Goal: Task Accomplishment & Management: Manage account settings

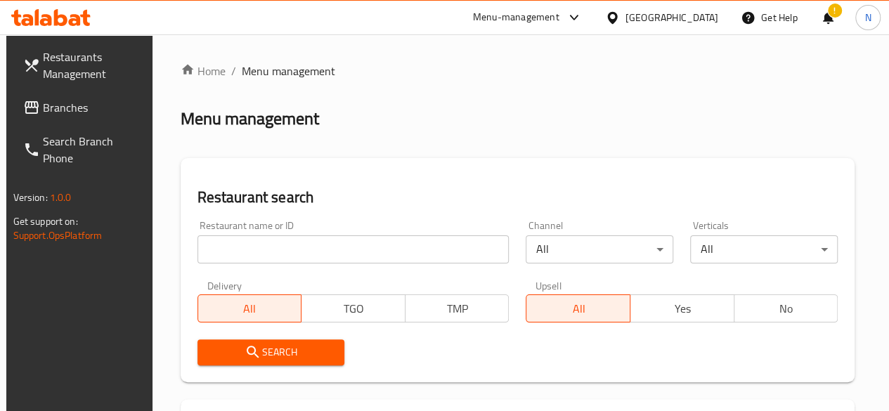
click at [254, 249] on input "search" at bounding box center [353, 249] width 312 height 28
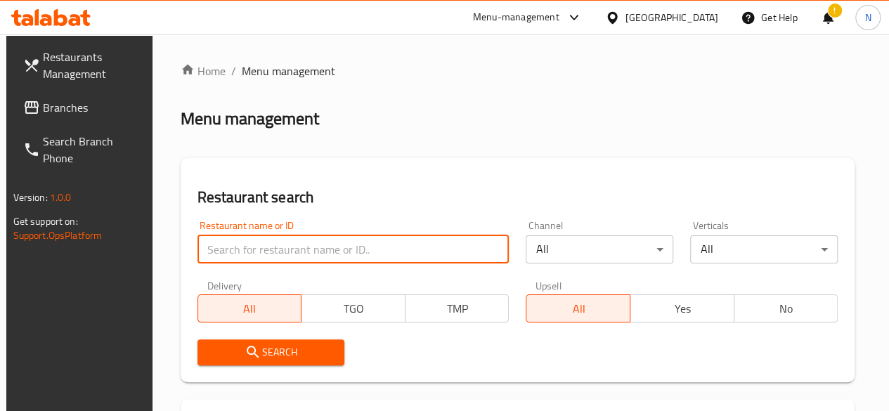
click at [231, 255] on input "search" at bounding box center [353, 249] width 312 height 28
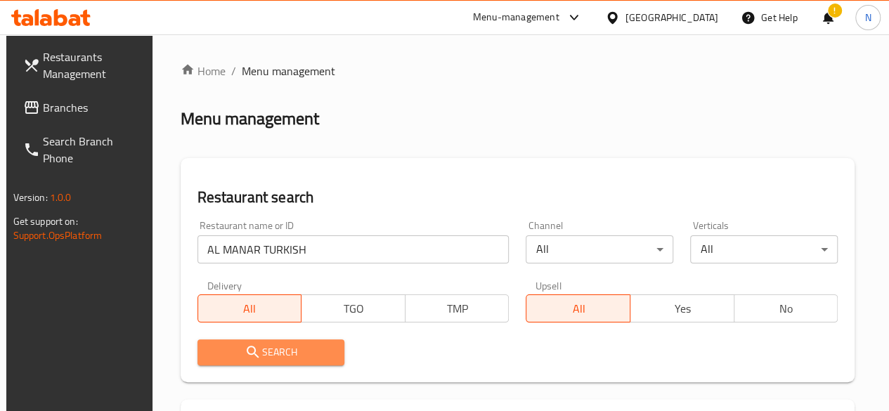
click at [281, 346] on span "Search" at bounding box center [271, 353] width 125 height 18
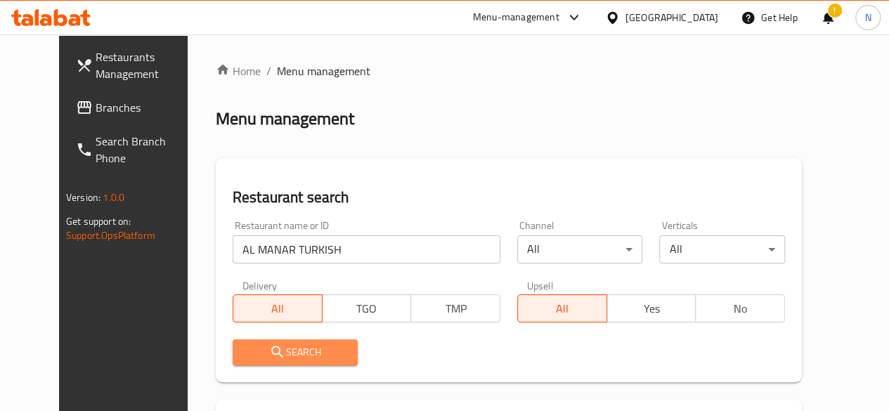
click at [266, 359] on span "Search" at bounding box center [295, 353] width 103 height 18
click at [233, 250] on input "AL MANAR TURKISH" at bounding box center [367, 249] width 268 height 28
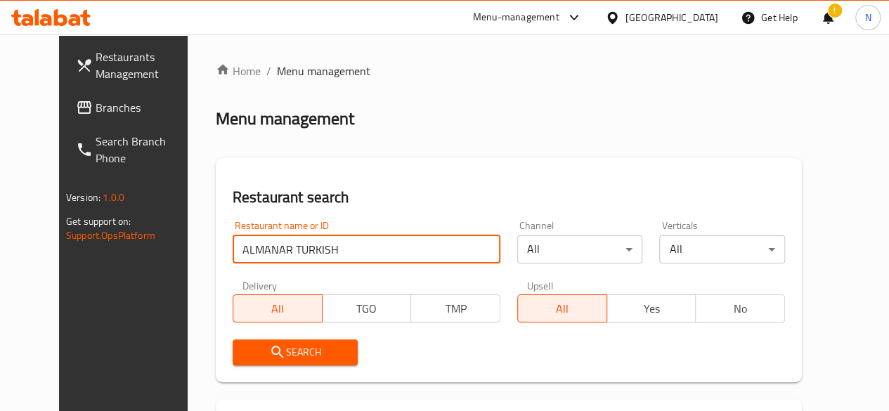
type input "ALMANAR TURKISH"
click at [263, 344] on span "Search" at bounding box center [295, 353] width 103 height 18
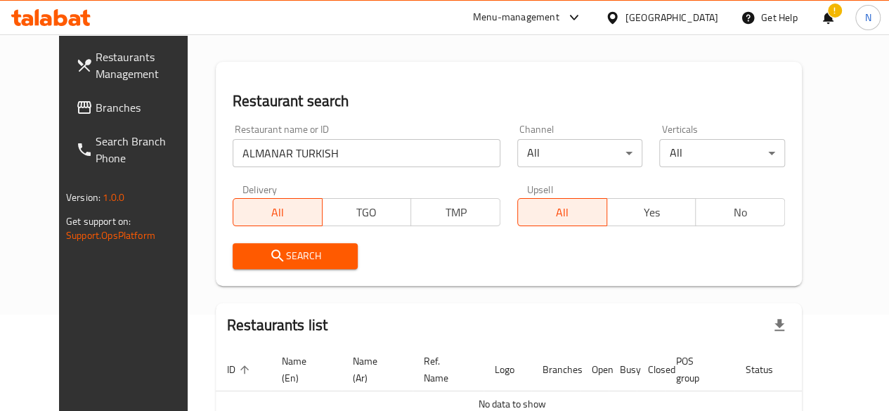
scroll to position [178, 0]
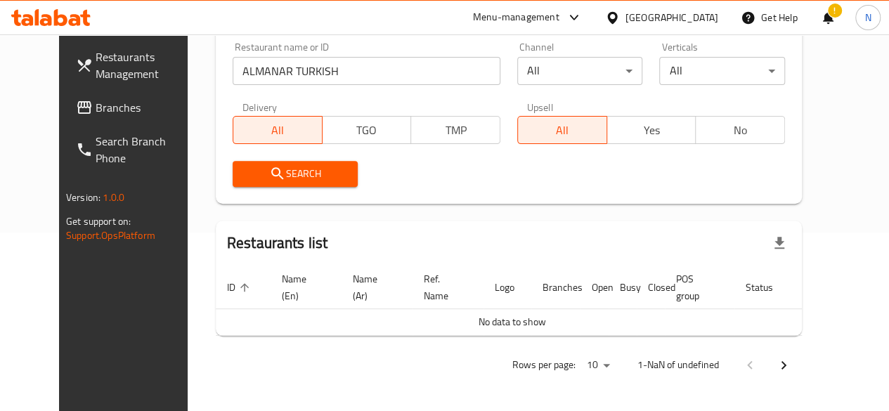
click at [269, 168] on icon "submit" at bounding box center [277, 173] width 17 height 17
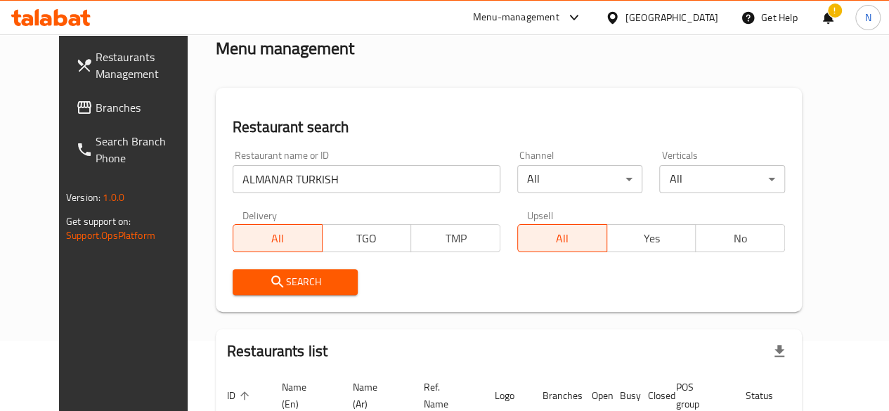
scroll to position [0, 0]
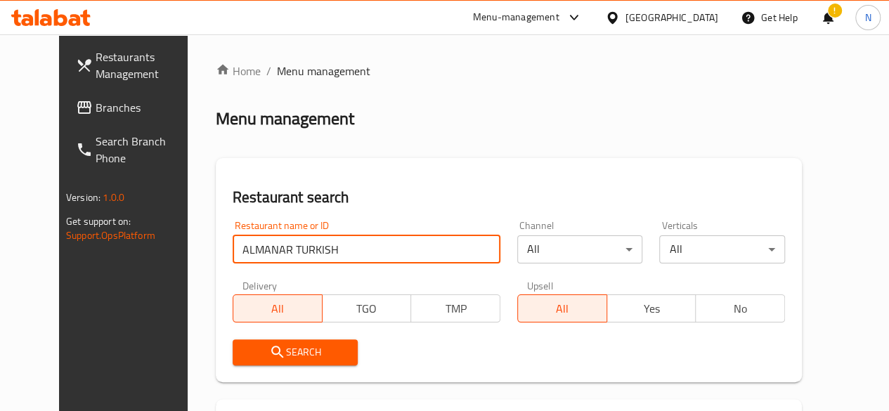
drag, startPoint x: 304, startPoint y: 249, endPoint x: 0, endPoint y: 228, distance: 305.0
click at [59, 228] on div "Restaurants Management Branches Search Branch Phone Version: 1.0.0 Get support …" at bounding box center [444, 312] width 771 height 556
click at [265, 259] on input "search" at bounding box center [367, 249] width 268 height 28
paste input "Al Manar Turkish Restaurant"
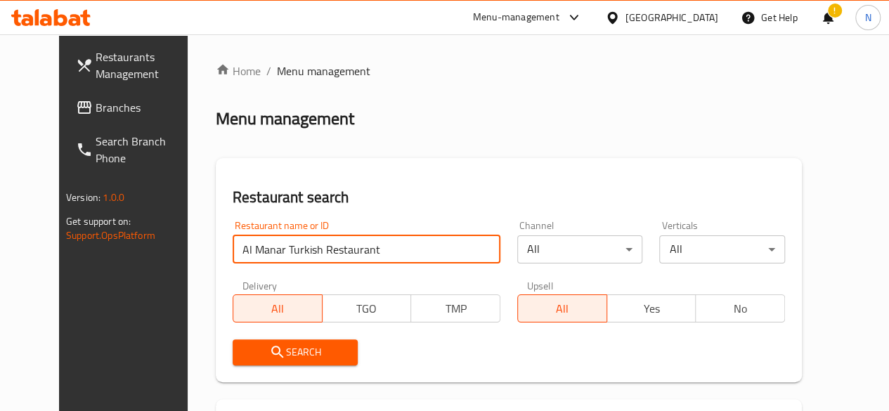
type input "Al Manar Turkish Restaurant"
click at [280, 351] on span "Search" at bounding box center [295, 353] width 103 height 18
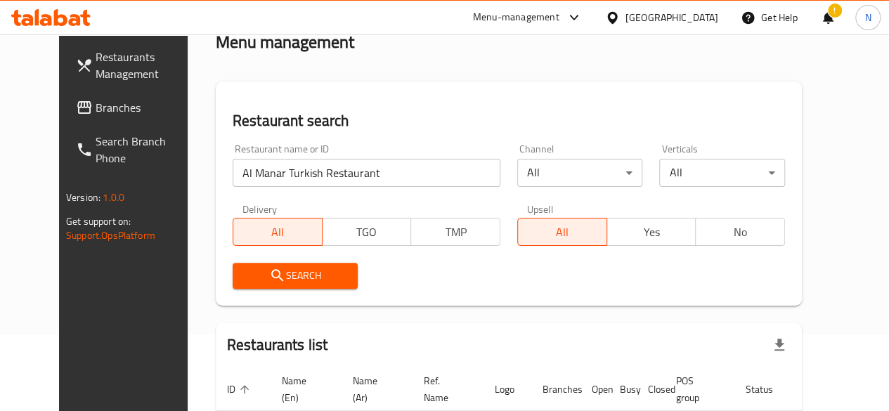
scroll to position [38, 0]
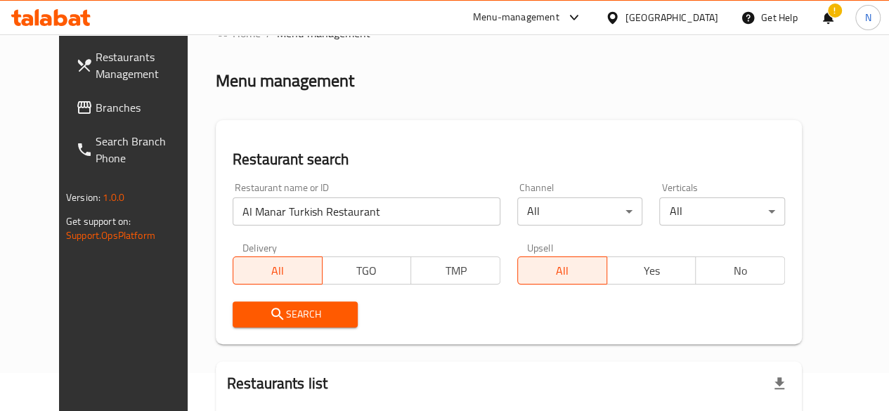
click at [280, 311] on span "Search" at bounding box center [295, 315] width 103 height 18
click at [282, 318] on span "Search" at bounding box center [295, 315] width 103 height 18
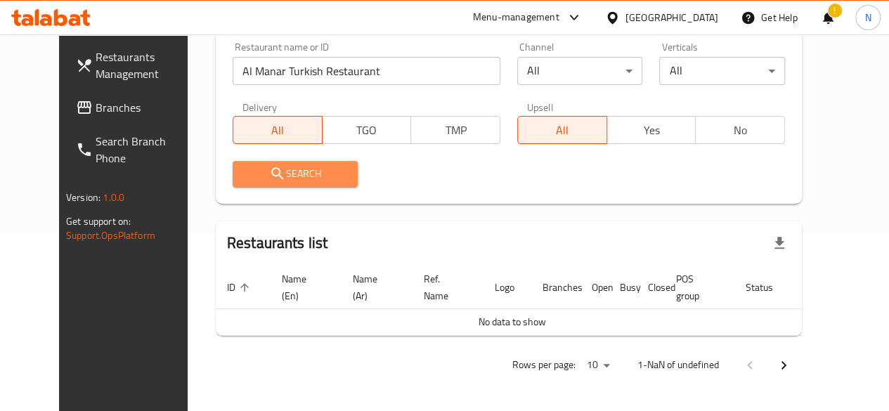
click at [271, 175] on icon "submit" at bounding box center [277, 173] width 12 height 12
click at [277, 176] on span "Search" at bounding box center [295, 174] width 103 height 18
click at [269, 174] on icon "submit" at bounding box center [277, 173] width 17 height 17
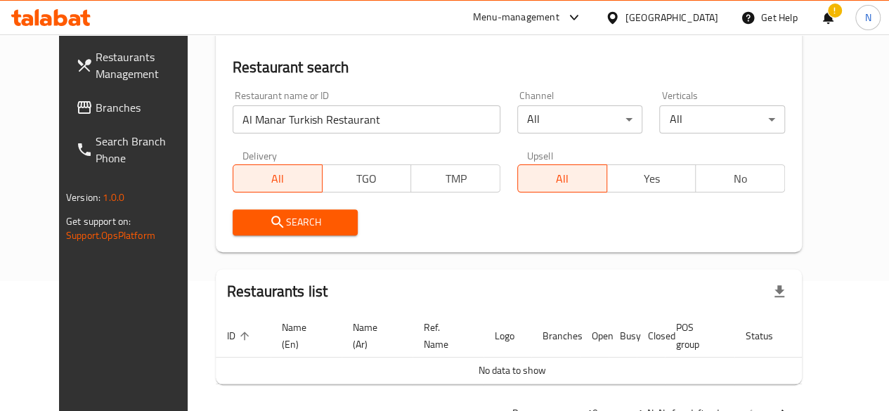
scroll to position [108, 0]
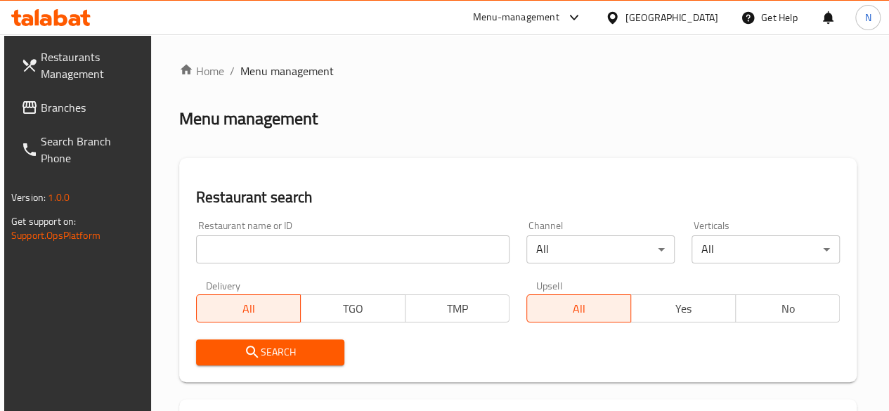
click at [265, 238] on input "search" at bounding box center [352, 249] width 313 height 28
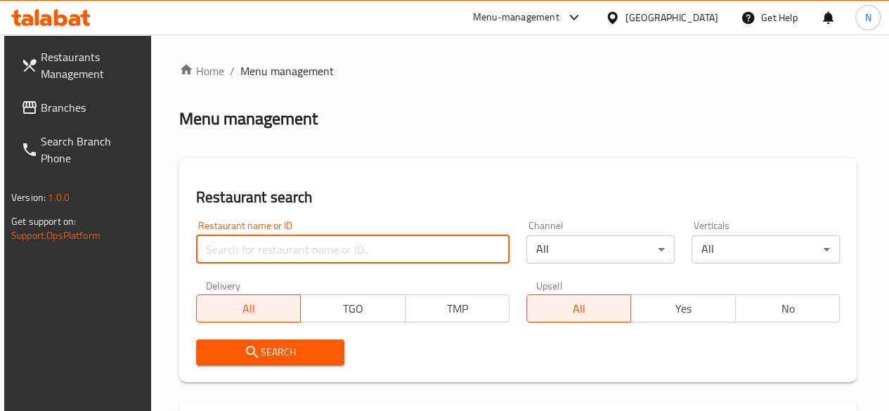
paste input "Al Manar Turkish Restaurant"
type input "Al Manar Turkish Restaurant"
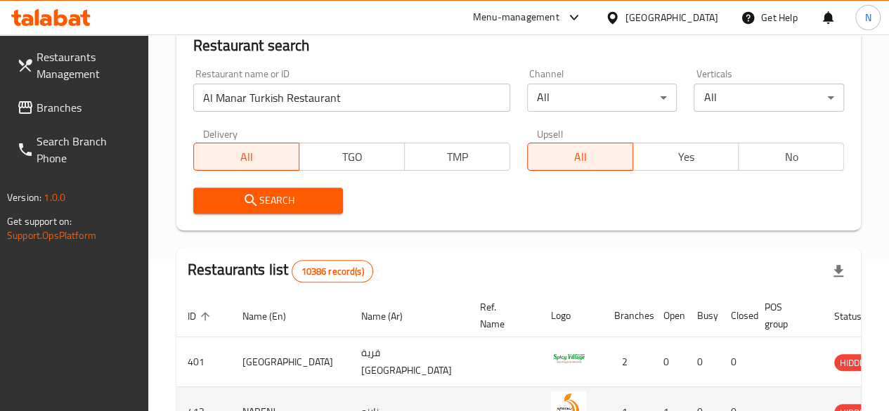
scroll to position [141, 0]
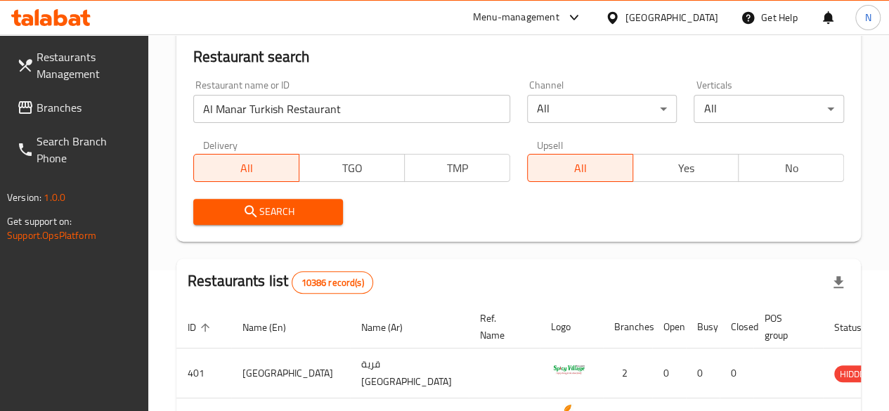
click at [306, 214] on span "Search" at bounding box center [268, 212] width 128 height 18
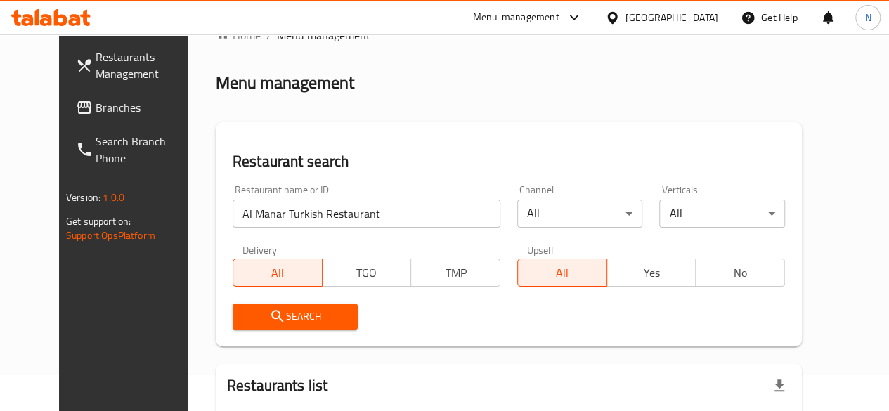
scroll to position [0, 0]
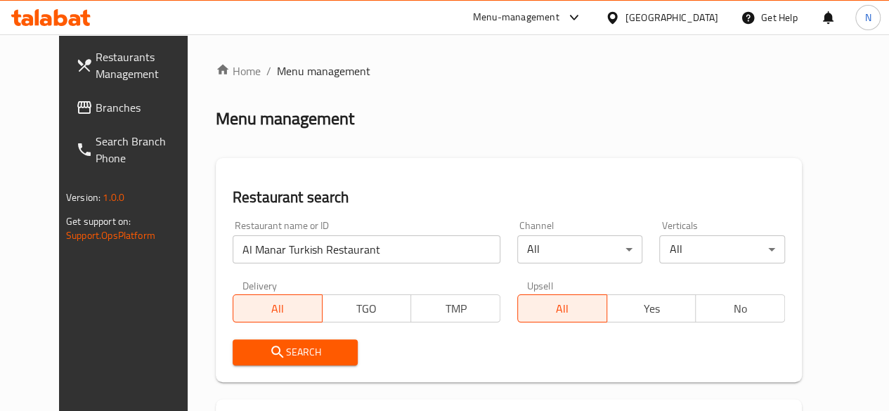
click at [233, 247] on input "Al Manar Turkish Restaurant" at bounding box center [367, 249] width 268 height 28
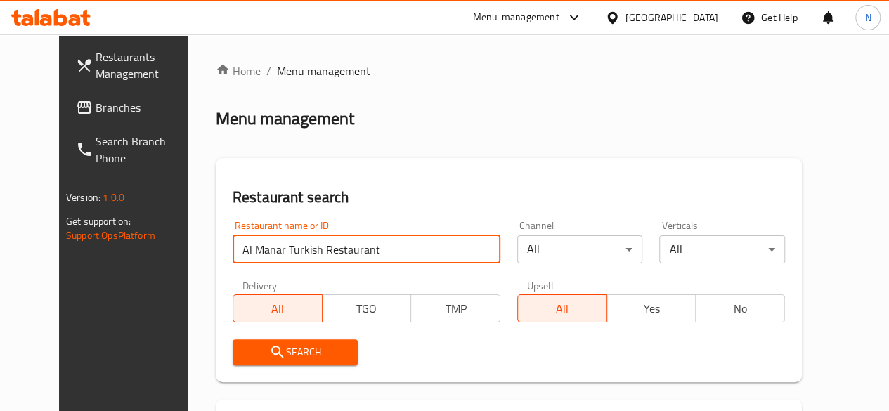
click at [298, 246] on input "Al Manar Turkish Restaurant" at bounding box center [367, 249] width 268 height 28
click at [243, 251] on input "search" at bounding box center [367, 249] width 268 height 28
paste input "51794"
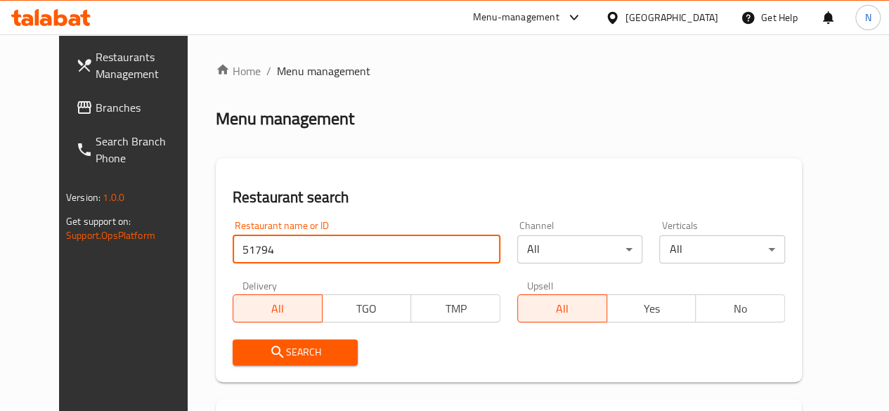
type input "51794"
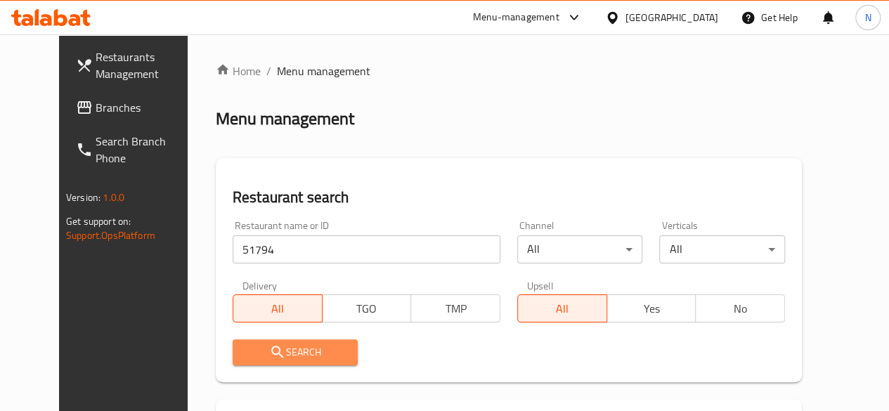
click at [278, 356] on span "Search" at bounding box center [295, 353] width 103 height 18
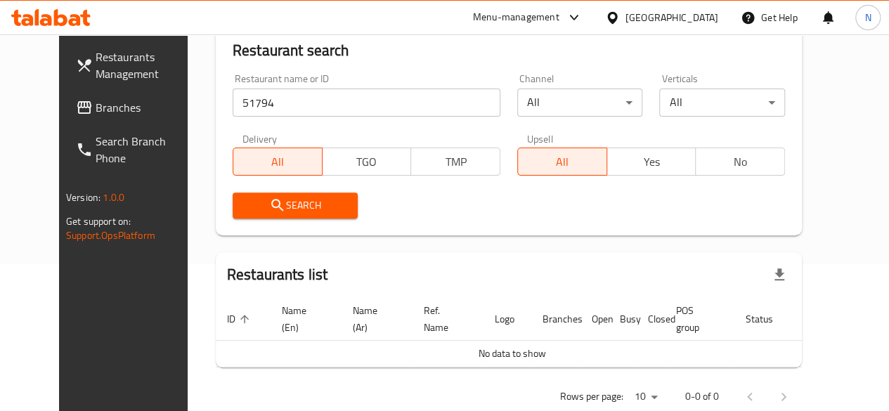
scroll to position [178, 0]
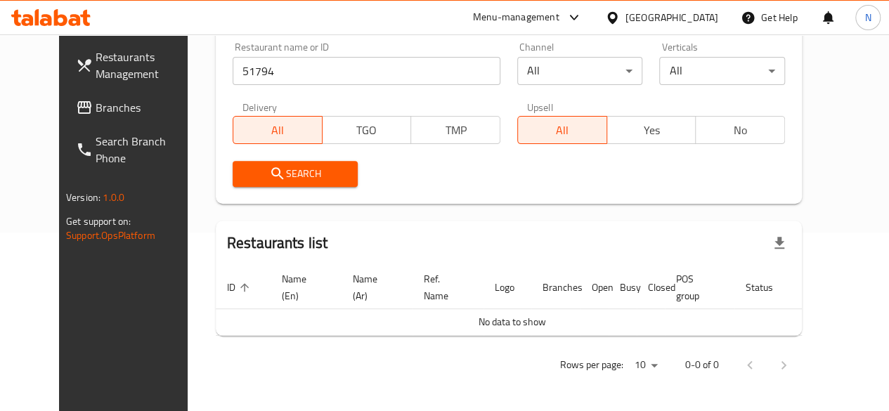
click at [264, 182] on span "Search" at bounding box center [295, 174] width 103 height 18
click at [96, 78] on span "Restaurants Management" at bounding box center [146, 65] width 100 height 34
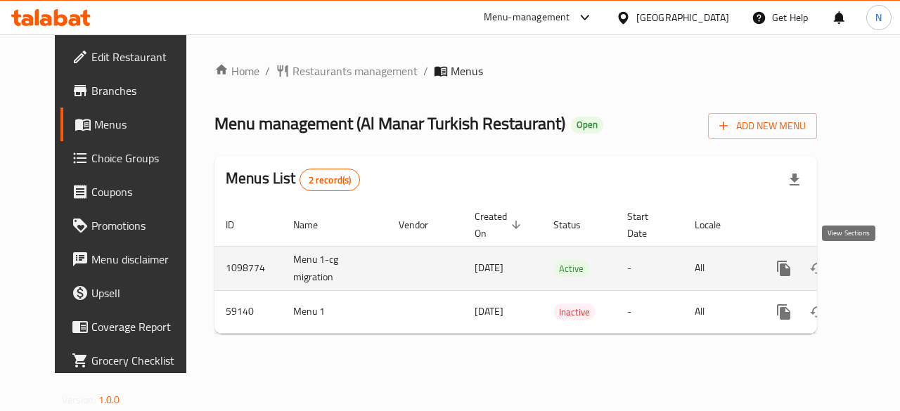
click at [876, 265] on icon "enhanced table" at bounding box center [884, 268] width 17 height 17
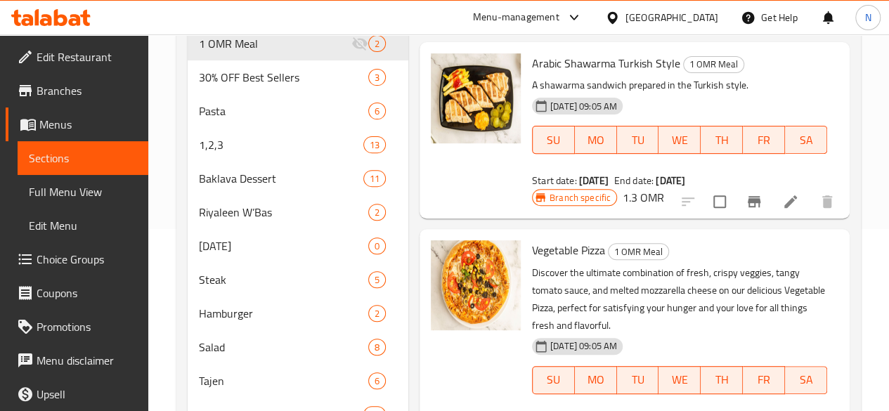
scroll to position [211, 0]
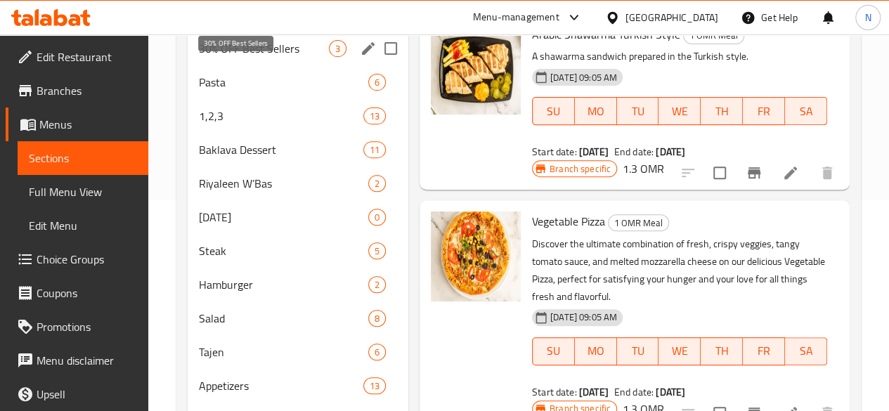
click at [228, 57] on span "30% OFF Best Sellers" at bounding box center [264, 48] width 130 height 17
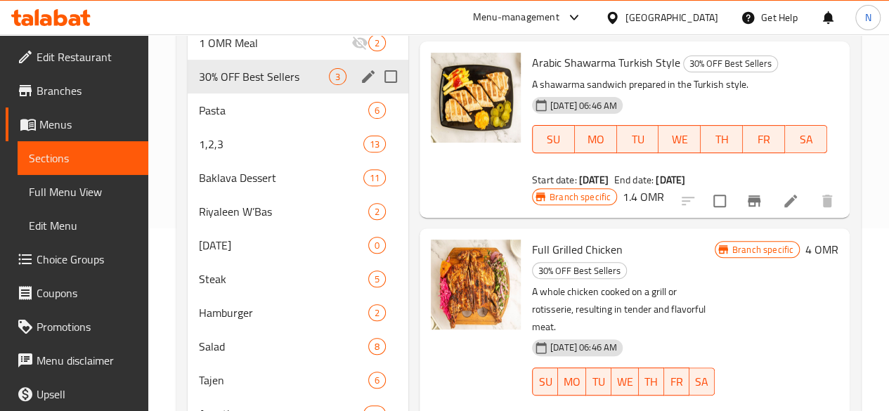
scroll to position [141, 0]
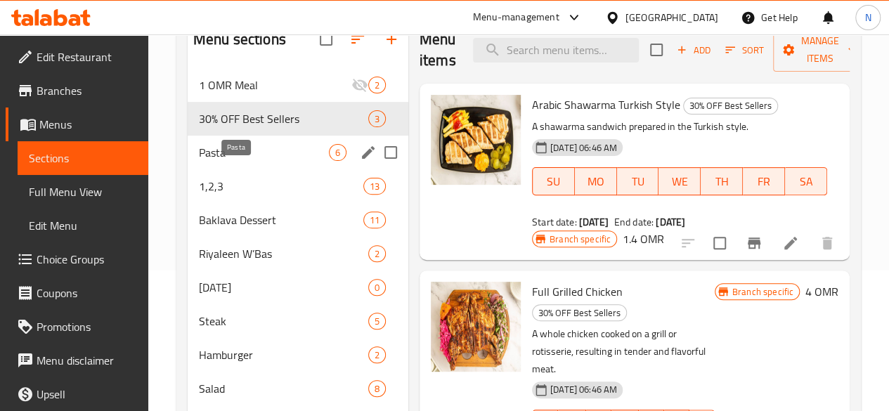
click at [232, 161] on span "Pasta" at bounding box center [264, 152] width 130 height 17
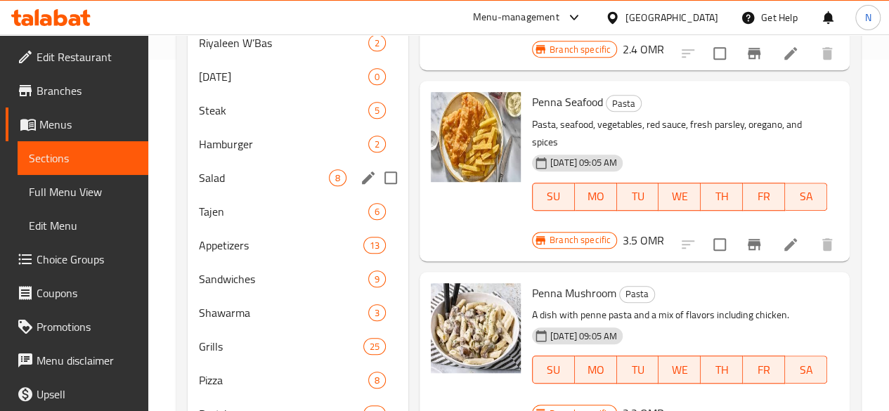
scroll to position [141, 0]
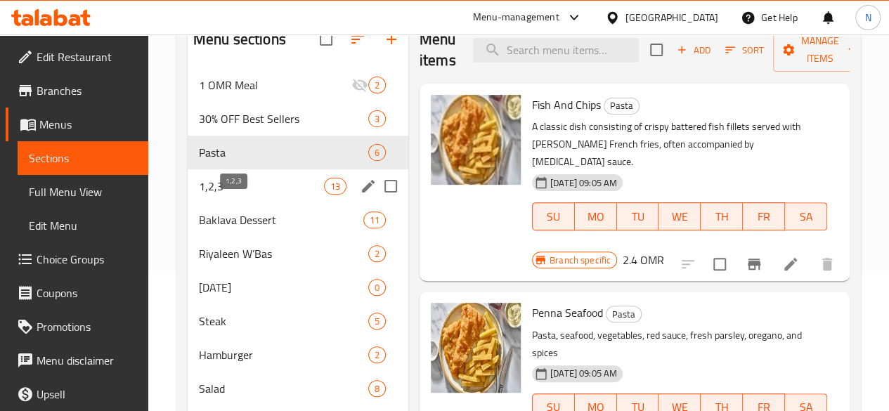
click at [219, 195] on span "1,2,3" at bounding box center [261, 186] width 125 height 17
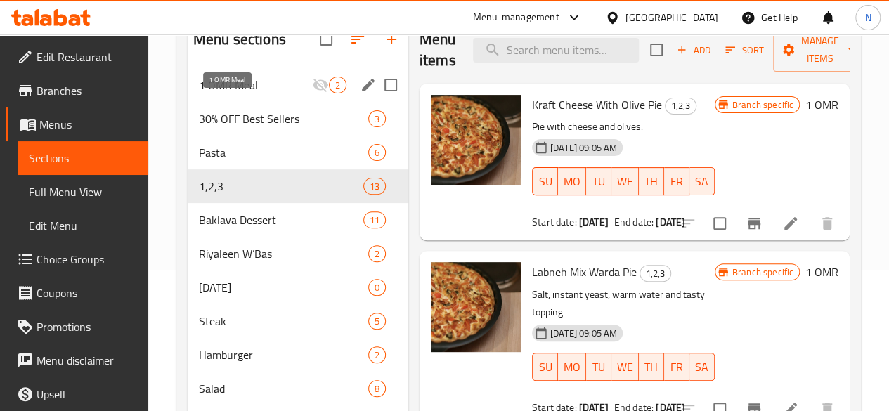
click at [233, 93] on span "1 OMR Meal" at bounding box center [255, 85] width 113 height 17
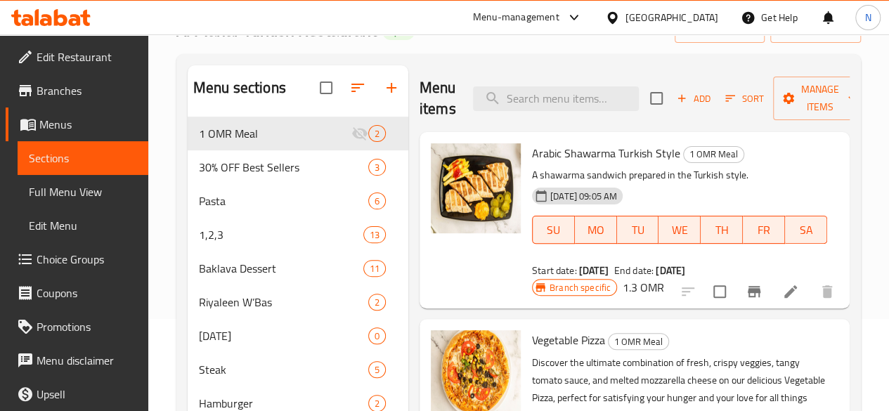
scroll to position [70, 0]
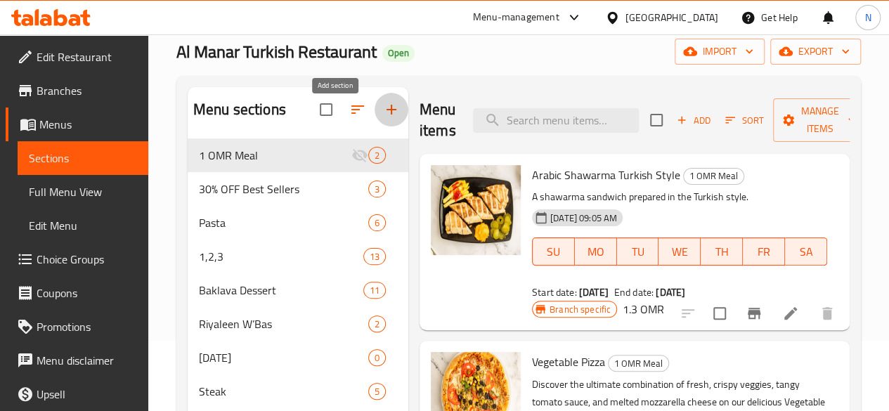
click at [383, 118] on icon "button" at bounding box center [391, 109] width 17 height 17
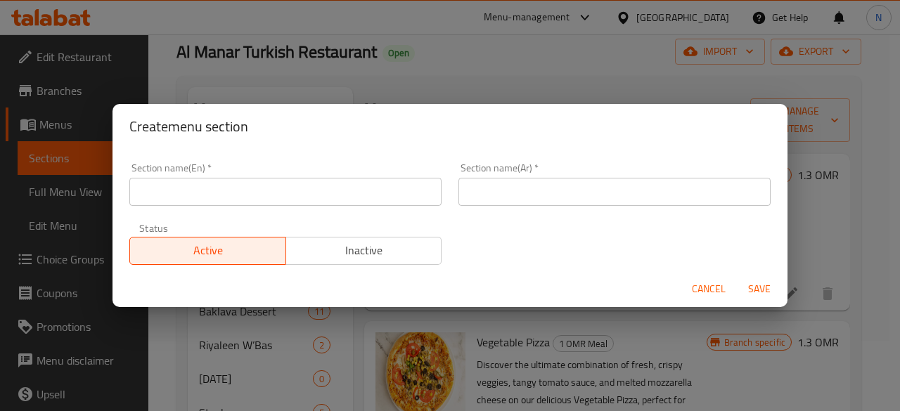
click at [228, 191] on input "text" at bounding box center [285, 192] width 312 height 28
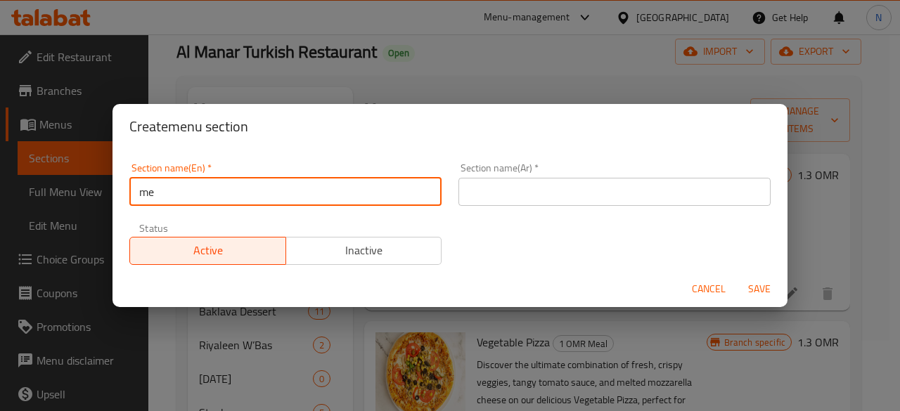
type input "m"
type input "Meals"
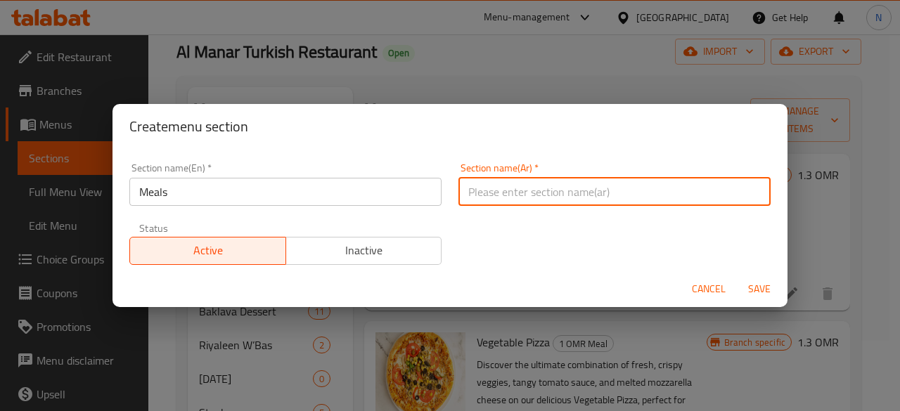
click at [625, 193] on input "text" at bounding box center [614, 192] width 312 height 28
type input "وجبات"
click at [757, 287] on span "Save" at bounding box center [759, 289] width 34 height 18
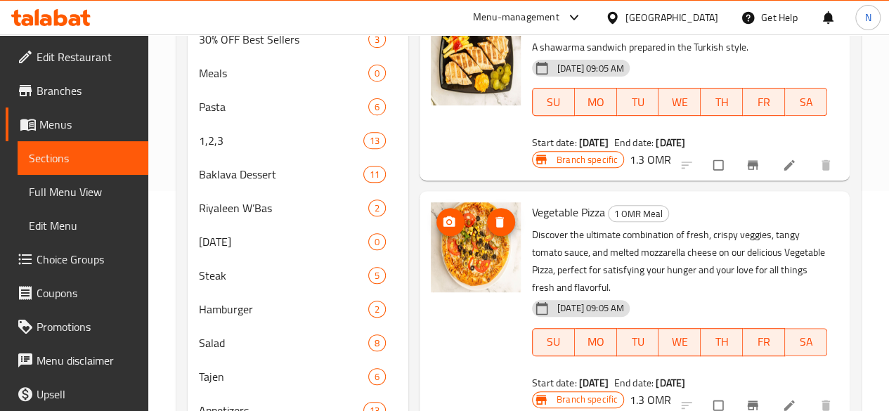
scroll to position [79, 0]
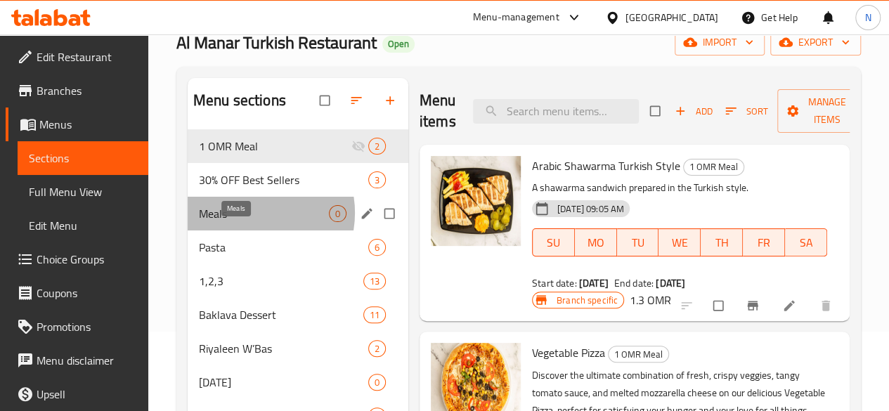
click at [247, 222] on span "Meals" at bounding box center [264, 213] width 130 height 17
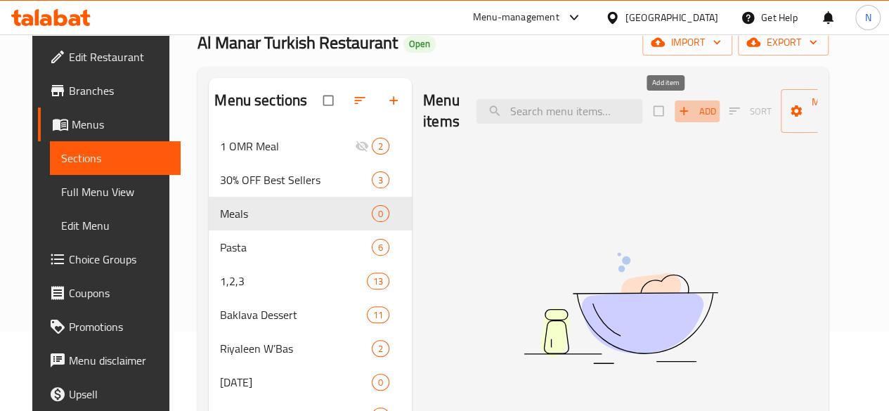
click at [678, 119] on span "Add" at bounding box center [697, 111] width 38 height 16
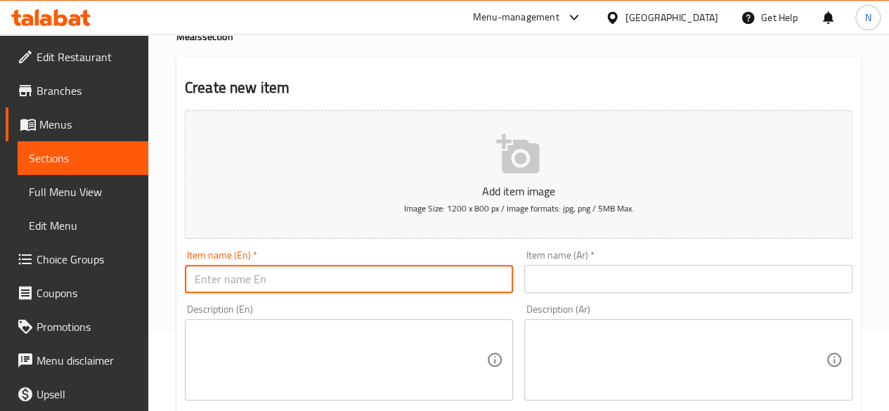
click at [207, 274] on input "text" at bounding box center [349, 279] width 328 height 28
paste input "Half chicken + cips + 1 drink"
click at [268, 278] on input "Half chicken + cips + 1 drink" at bounding box center [349, 279] width 328 height 28
type input "Half chicken + chips + 1 drink"
click at [618, 283] on input "text" at bounding box center [688, 279] width 328 height 28
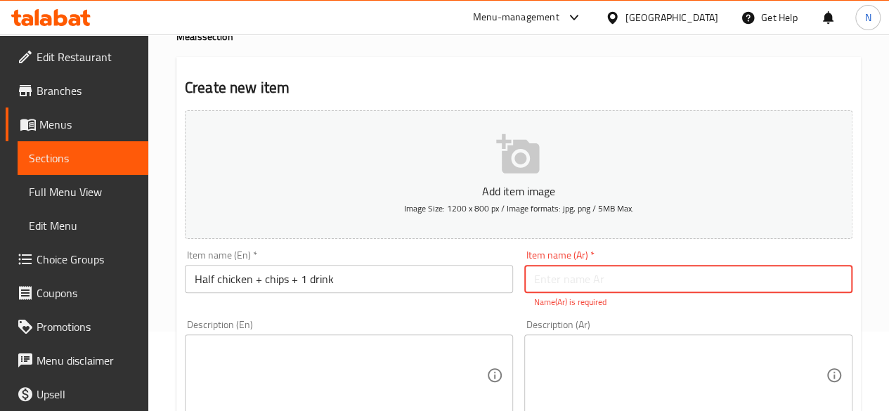
paste input "نصف دجاجة + بطاطس + مشروب واحد"
type input "نصف دجاجة + بطاطس + مشروب واحد"
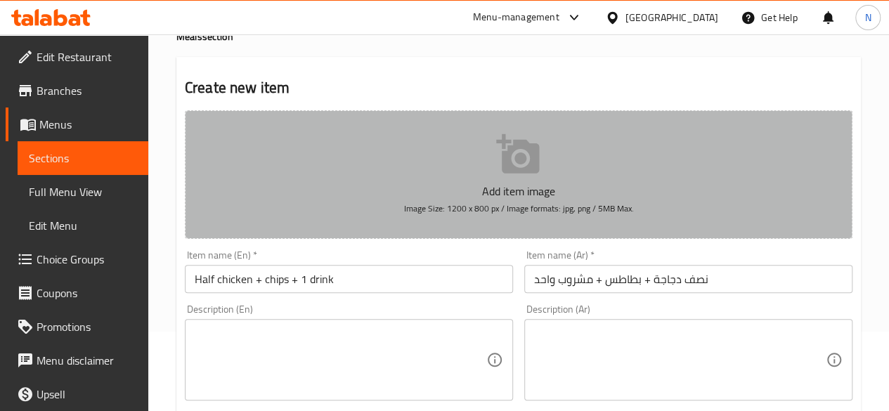
click at [520, 197] on p "Add item image" at bounding box center [519, 191] width 624 height 17
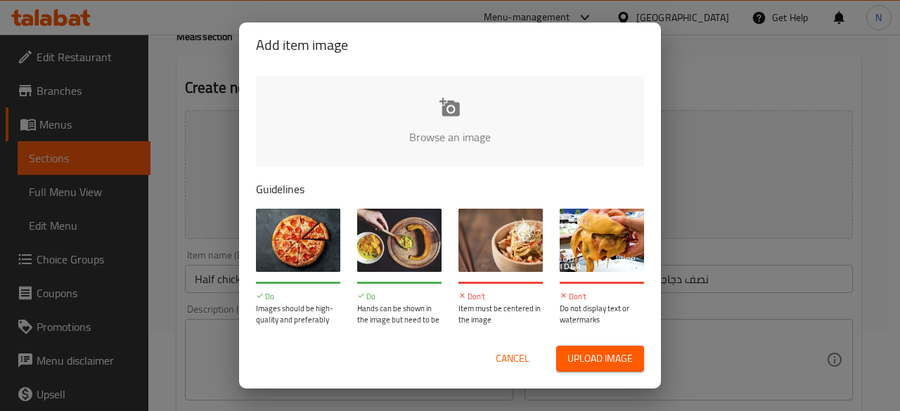
click at [512, 350] on span "Cancel" at bounding box center [512, 359] width 34 height 18
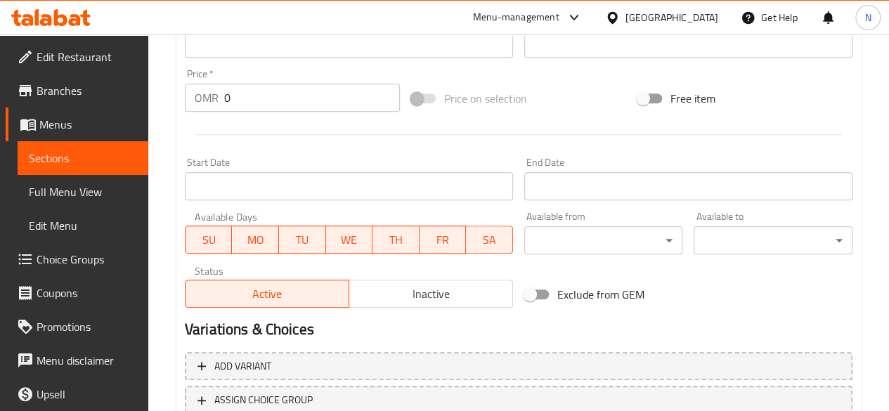
scroll to position [431, 0]
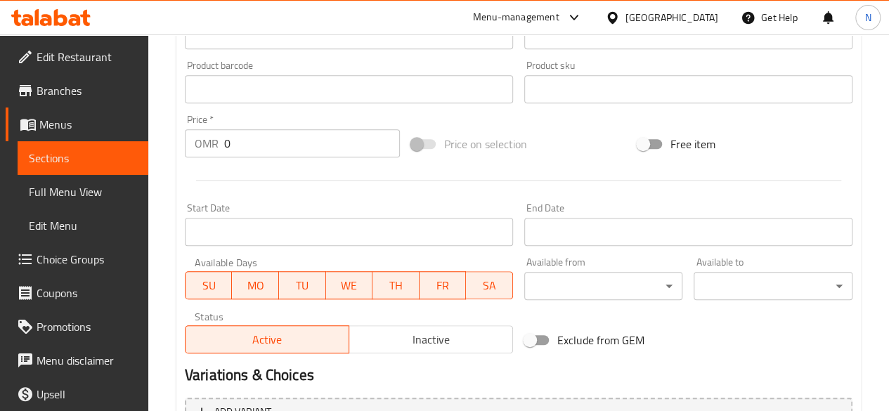
click at [243, 143] on input "0" at bounding box center [312, 143] width 176 height 28
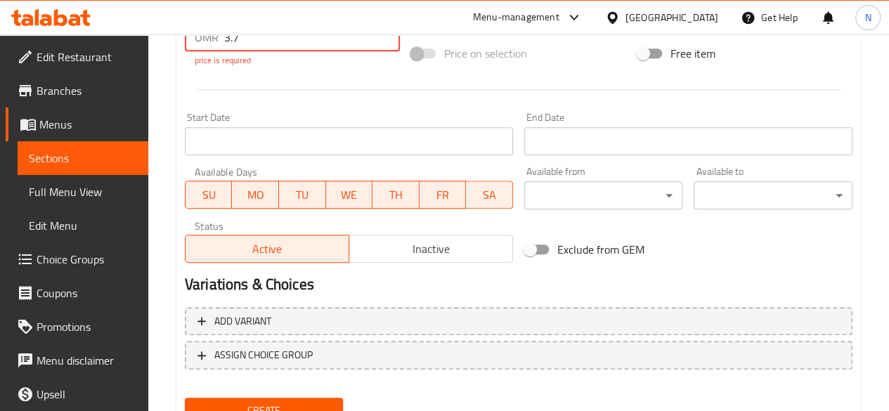
scroll to position [597, 0]
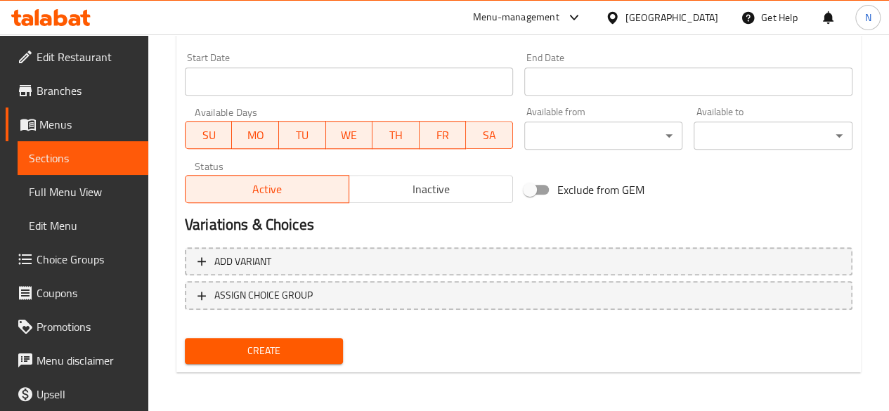
type input "3.7"
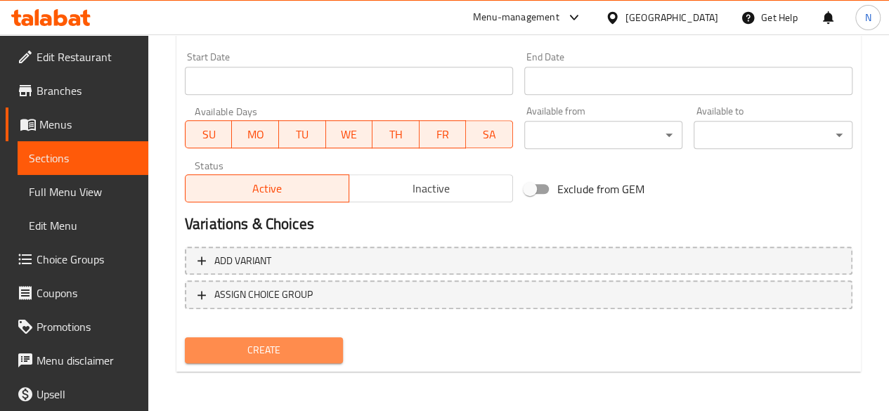
scroll to position [581, 0]
click at [302, 355] on span "Create" at bounding box center [264, 351] width 136 height 18
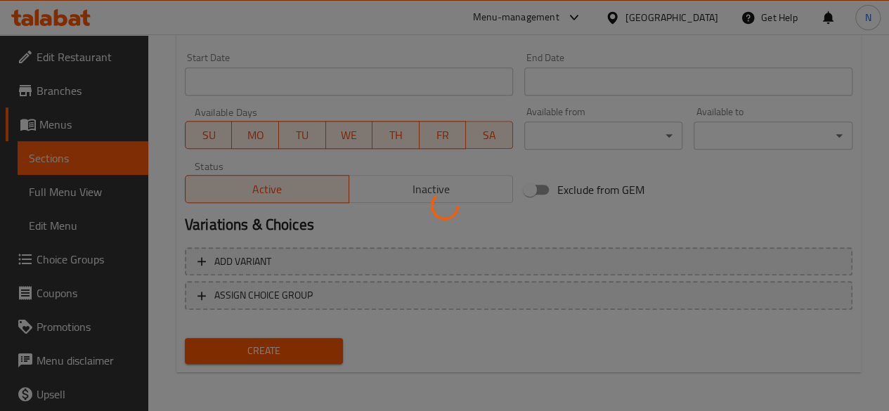
type input "0"
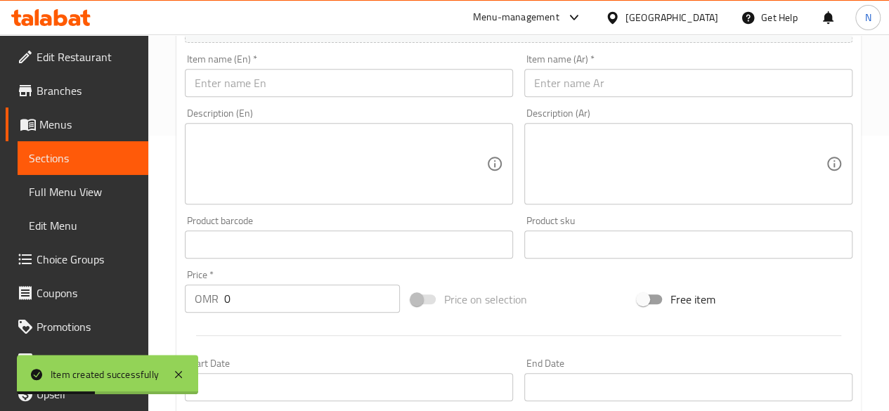
scroll to position [211, 0]
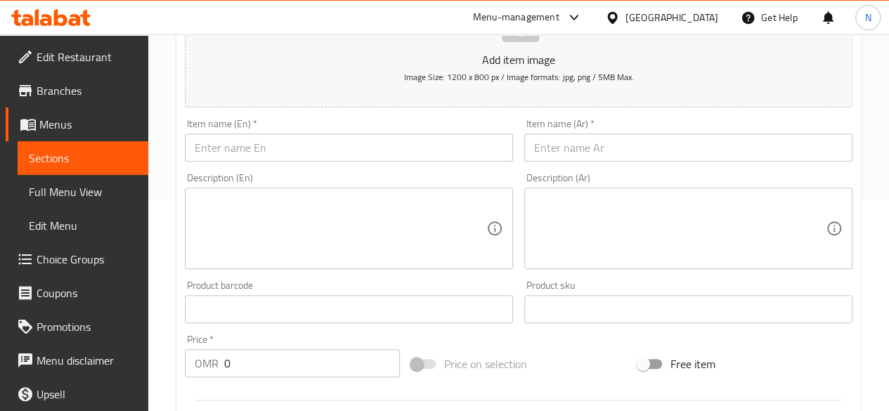
click at [228, 143] on input "text" at bounding box center [349, 148] width 328 height 28
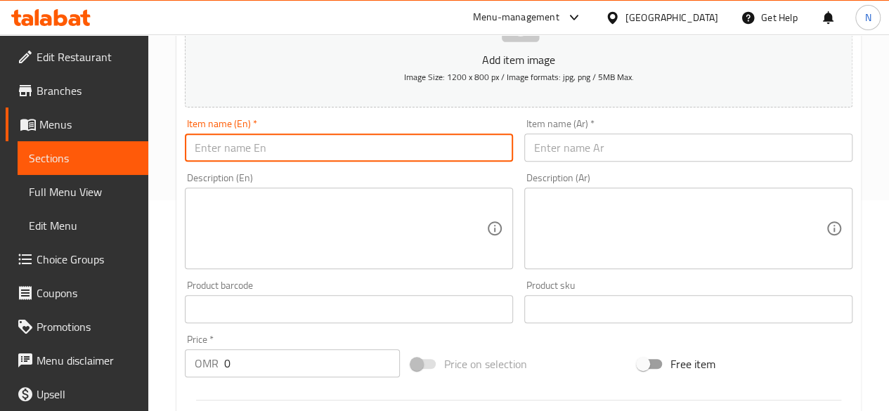
paste input "Small shawarma plate + 1 drink"
type input "Small shawarma plate + 1 drink"
click at [545, 138] on input "text" at bounding box center [688, 148] width 328 height 28
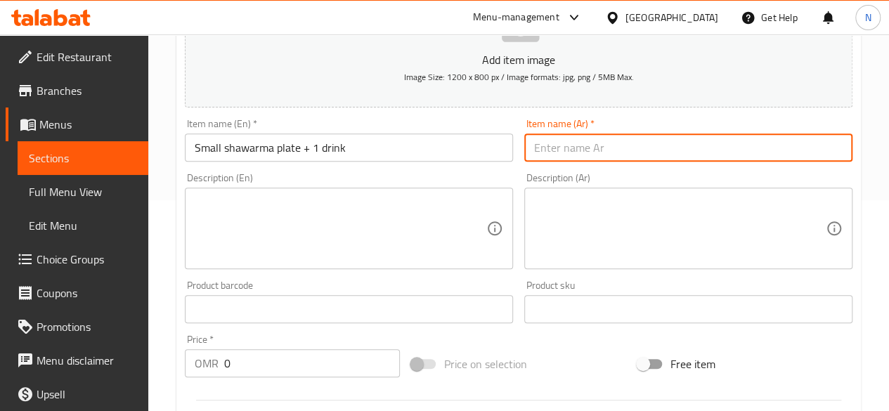
paste input "طبق شاورما صغير + مشروب واحد"
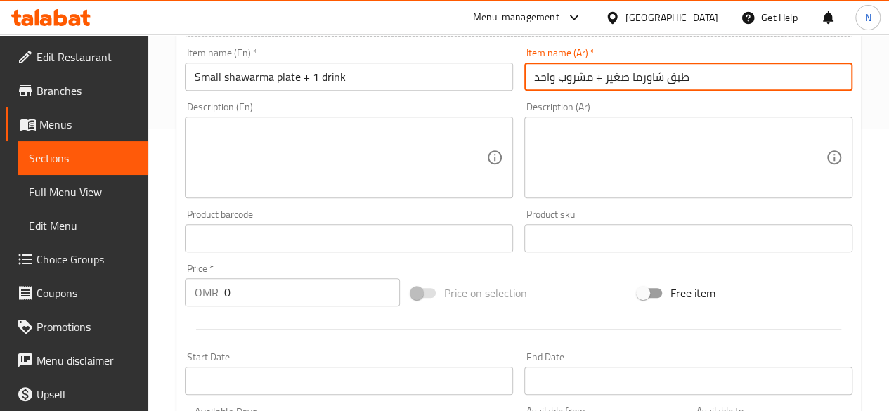
scroll to position [422, 0]
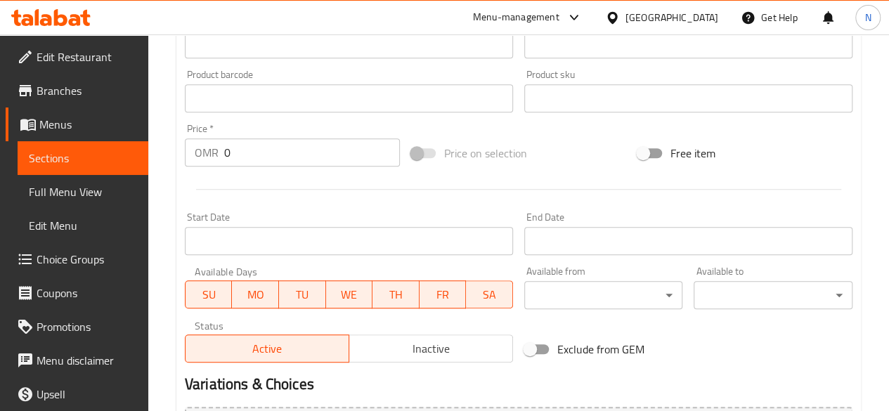
type input "طبق شاورما صغير + مشروب واحد"
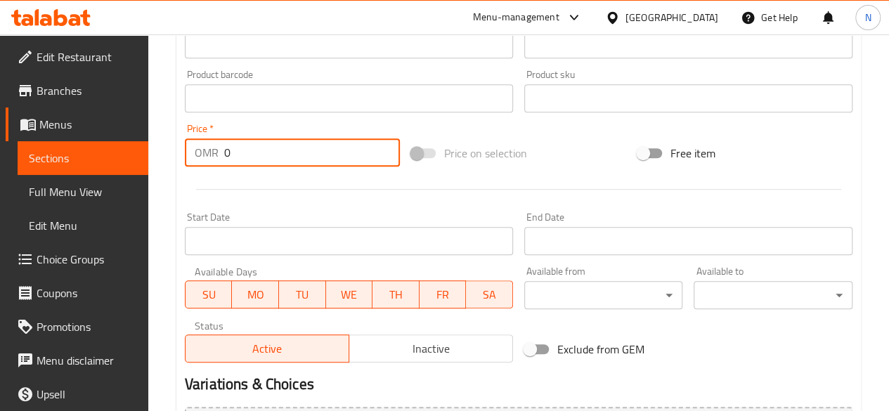
click at [276, 152] on input "0" at bounding box center [312, 152] width 176 height 28
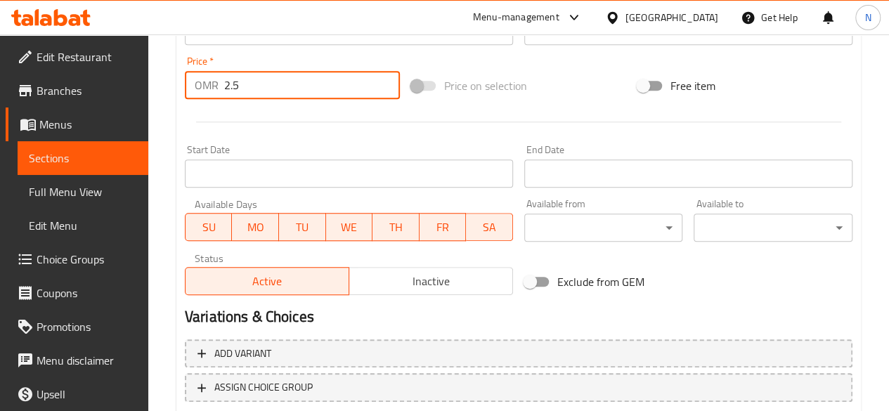
scroll to position [581, 0]
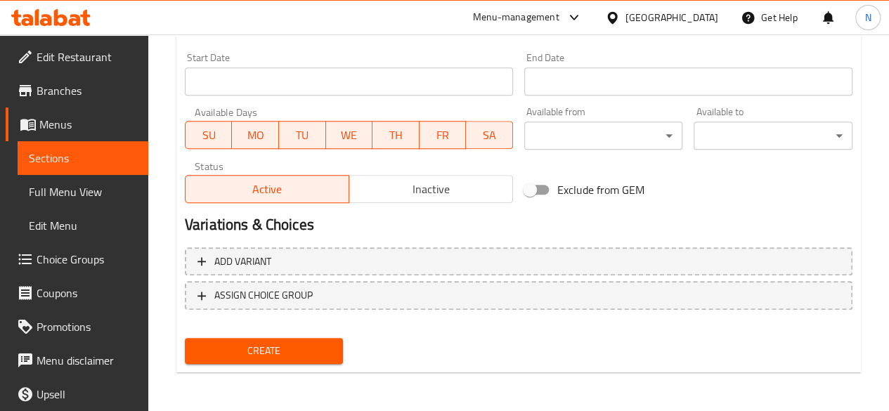
type input "2.5"
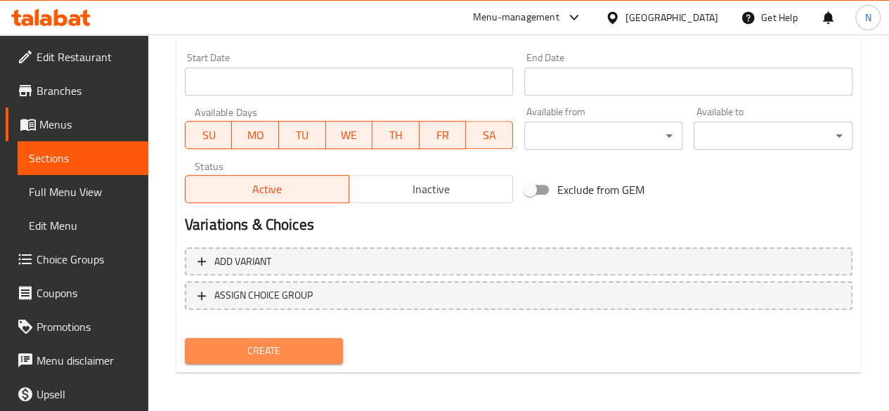
click at [302, 349] on span "Create" at bounding box center [264, 351] width 136 height 18
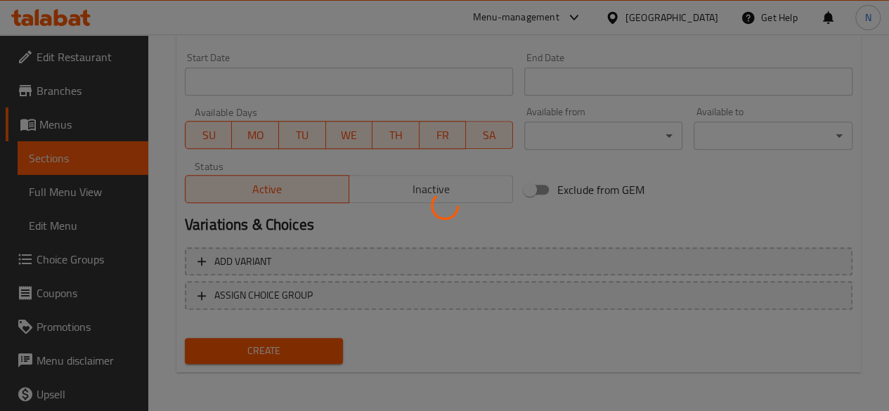
type input "0"
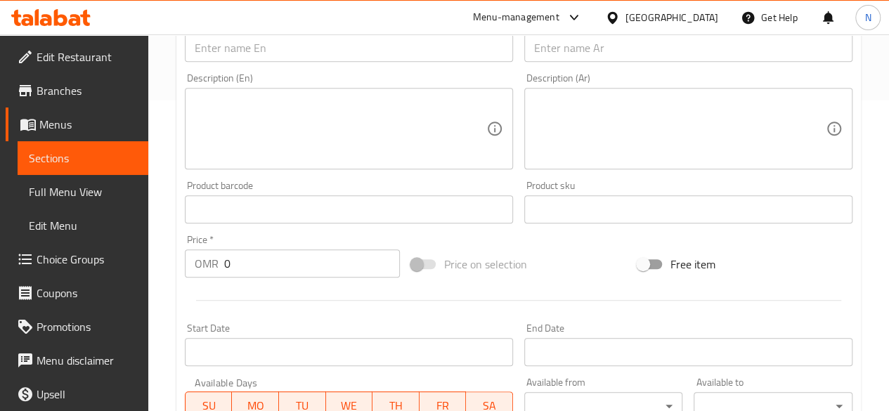
scroll to position [230, 0]
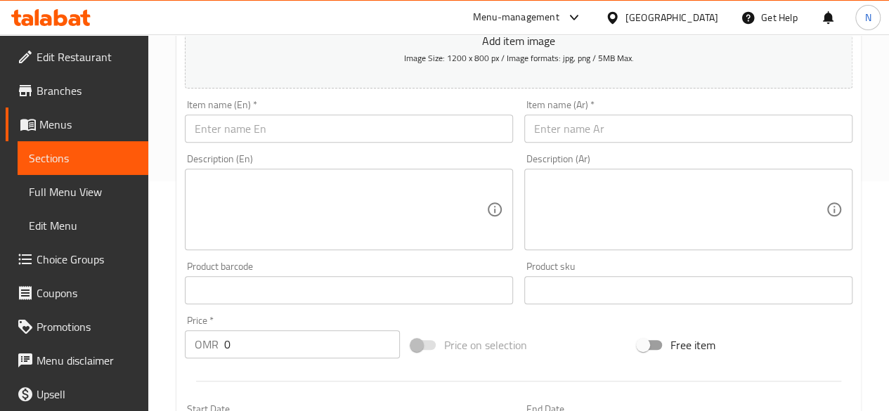
click at [239, 139] on input "text" at bounding box center [349, 129] width 328 height 28
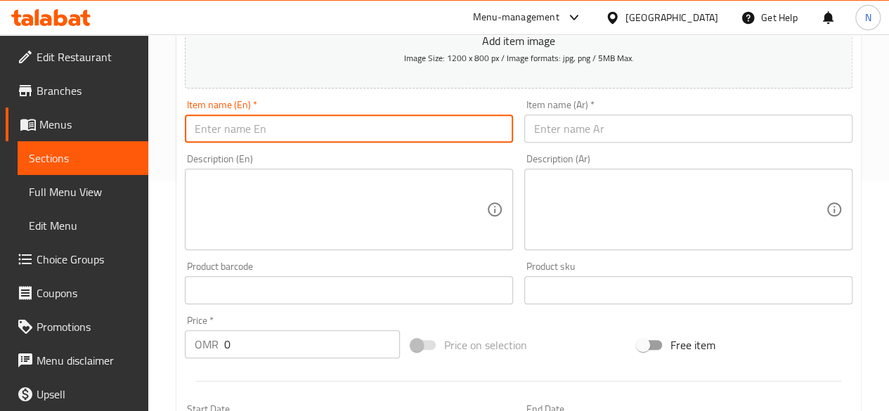
paste input "Pizza shawarma + 1 drink"
click at [238, 126] on input "Pizza shawarma + 1 drink" at bounding box center [349, 129] width 328 height 28
type input "Pizza shawarma + 1 drink"
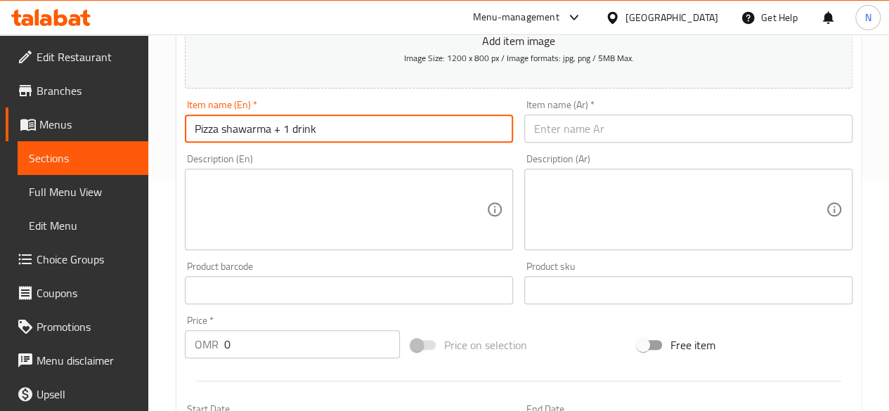
click at [580, 133] on input "text" at bounding box center [688, 129] width 328 height 28
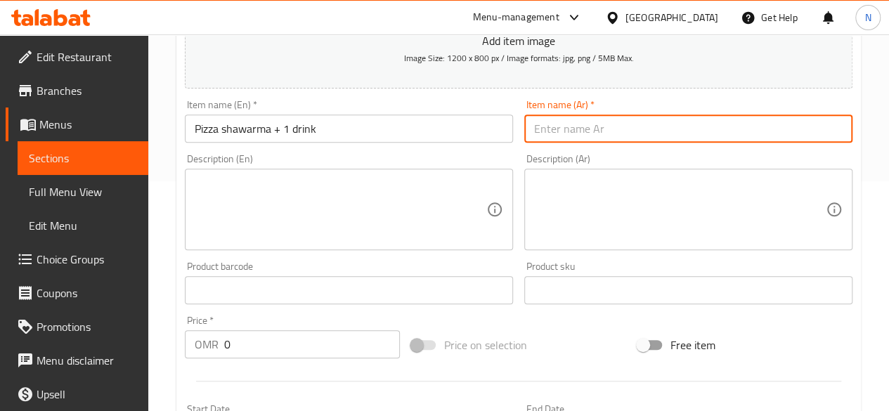
paste input "بيتزا شاورما + مشروب واحد"
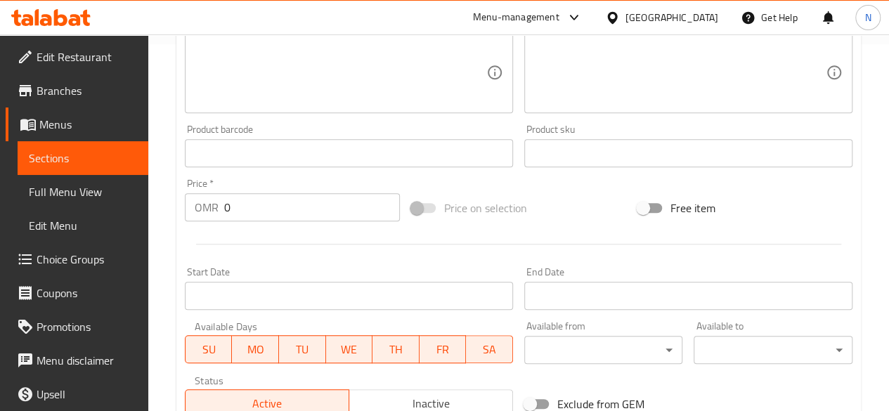
scroll to position [370, 0]
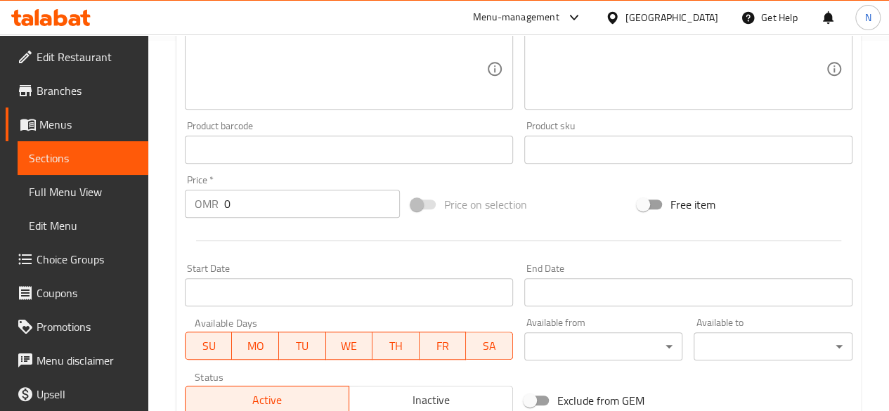
type input "بيتزا شاورما + مشروب واحد"
click at [244, 188] on div "Price   * OMR 0 Price *" at bounding box center [292, 196] width 215 height 43
click at [243, 197] on input "0" at bounding box center [312, 204] width 176 height 28
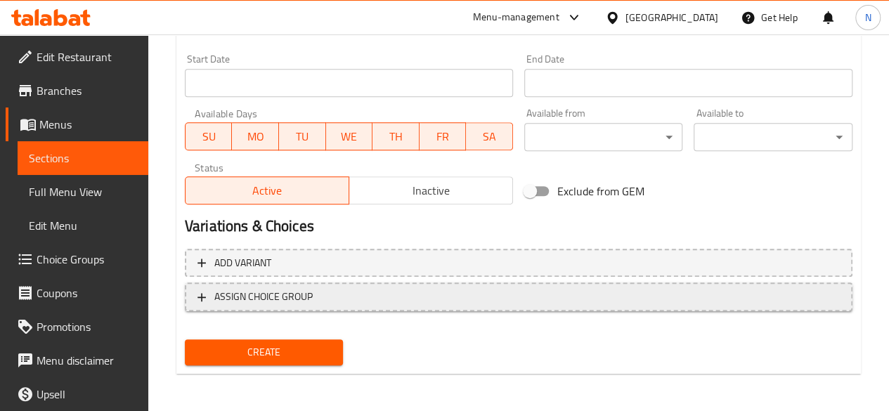
scroll to position [581, 0]
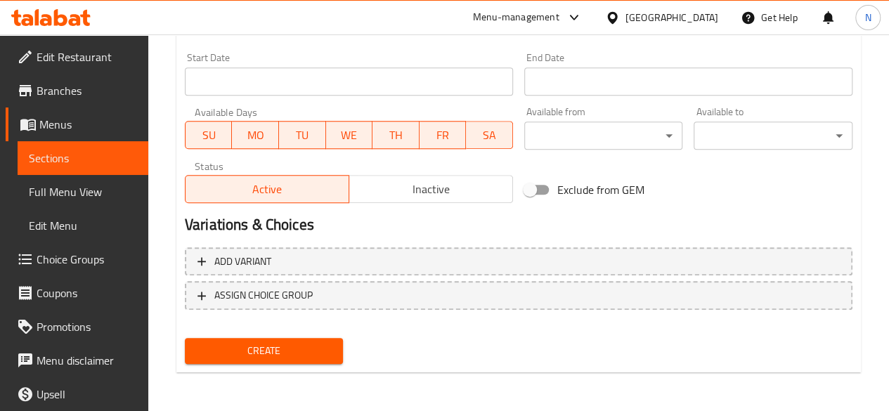
type input "2.7"
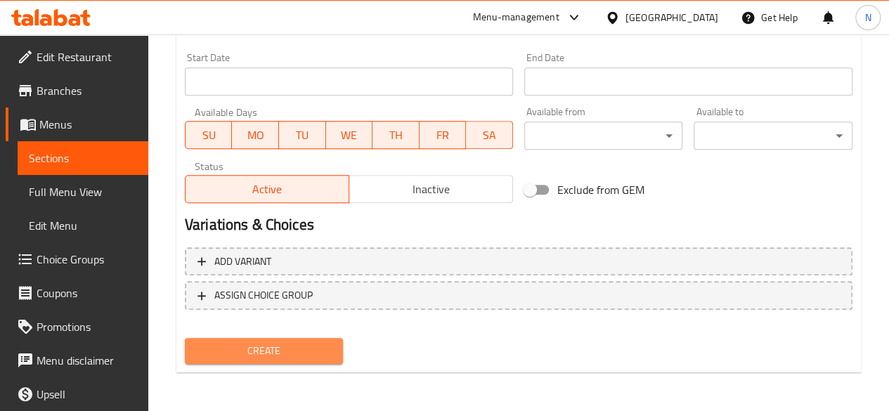
click at [290, 353] on span "Create" at bounding box center [264, 351] width 136 height 18
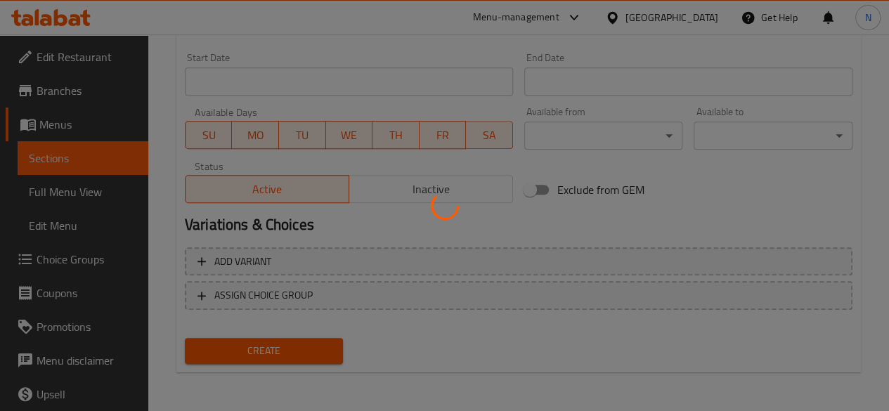
type input "0"
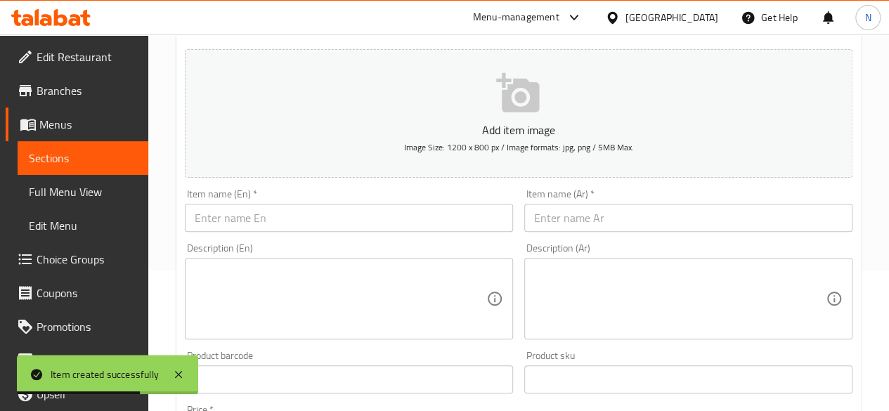
scroll to position [0, 0]
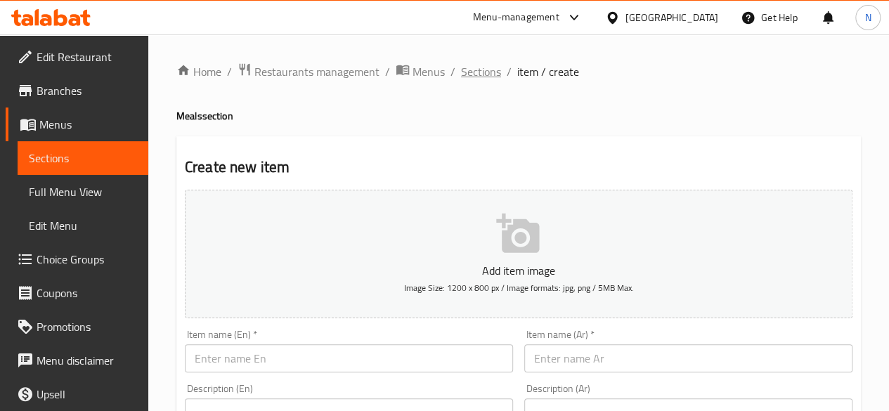
click at [472, 75] on span "Sections" at bounding box center [481, 71] width 40 height 17
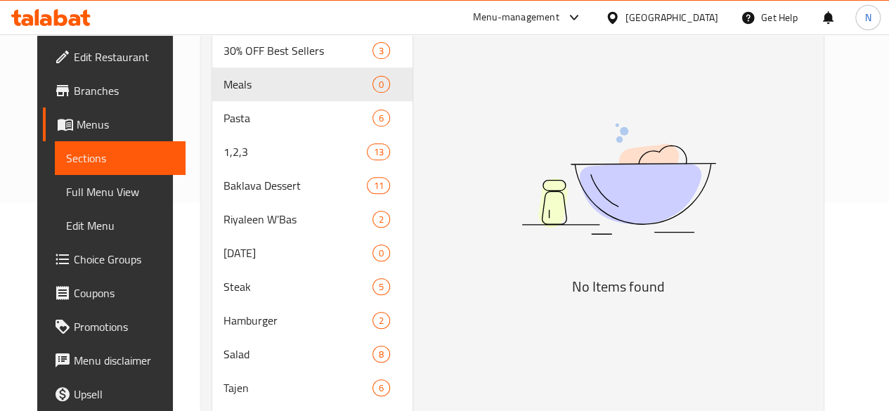
scroll to position [211, 0]
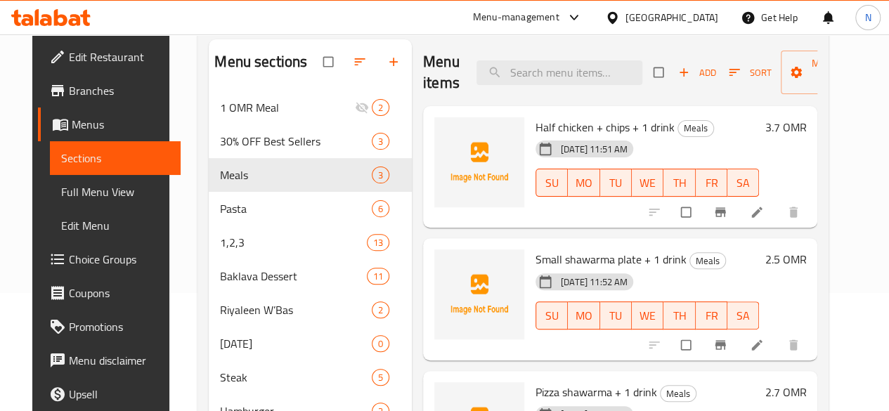
scroll to position [141, 0]
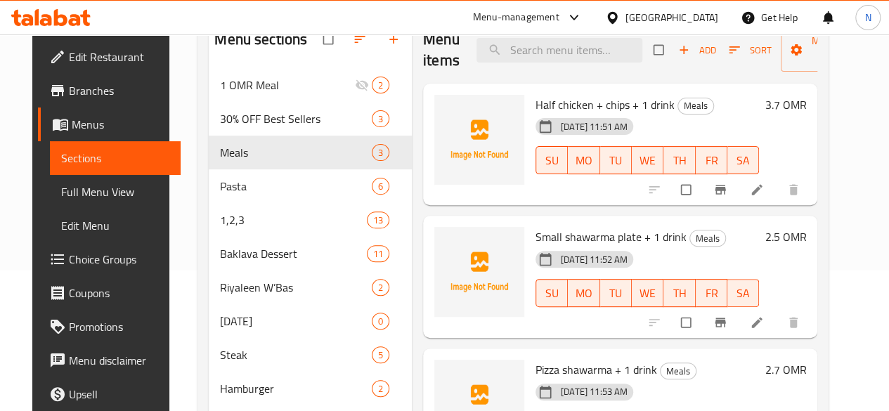
click at [535, 103] on span "Half chicken + chips + 1 drink" at bounding box center [604, 104] width 139 height 21
copy h6 "Half chicken + chips + 1 drink"
click at [539, 231] on span "Small shawarma plate + 1 drink" at bounding box center [610, 236] width 151 height 21
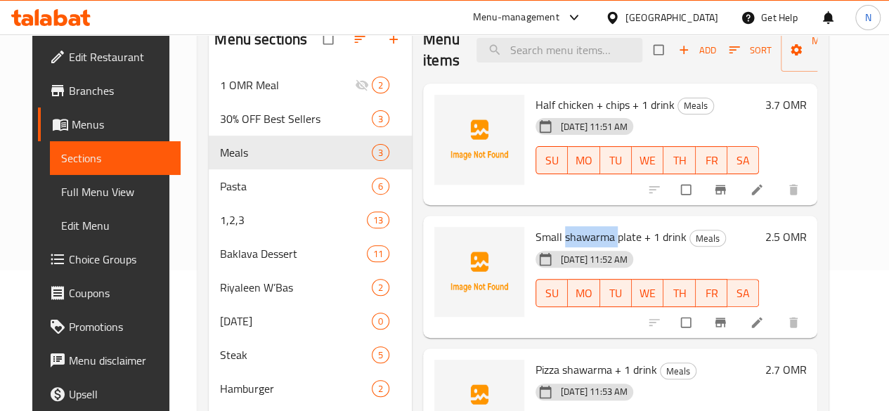
click at [539, 231] on span "Small shawarma plate + 1 drink" at bounding box center [610, 236] width 151 height 21
copy h6 "Small shawarma plate + 1 drink"
click at [806, 235] on h6 "2.5 OMR" at bounding box center [785, 237] width 41 height 20
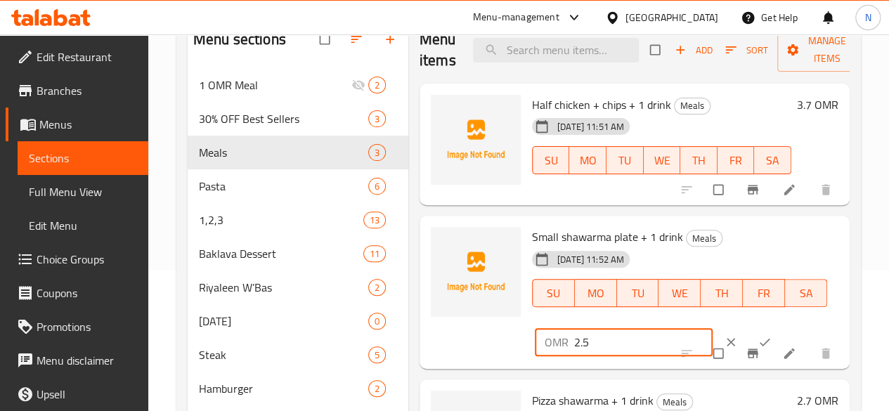
click at [574, 345] on input "2.5" at bounding box center [643, 342] width 138 height 28
type input "2.85"
click at [758, 339] on icon "ok" at bounding box center [765, 342] width 14 height 14
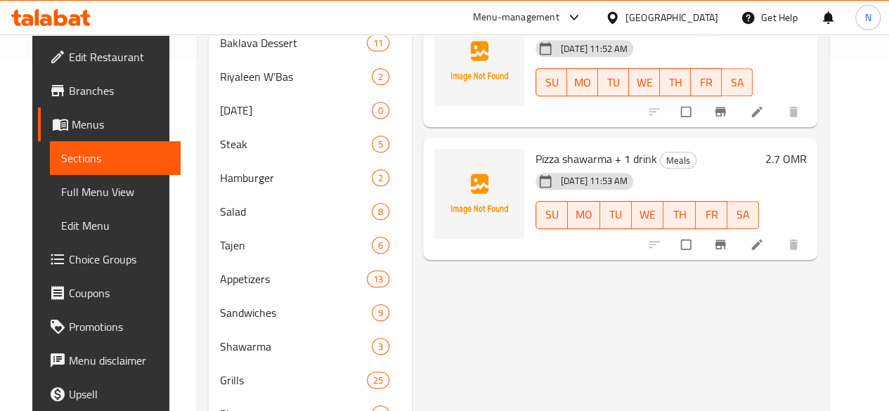
scroll to position [70, 0]
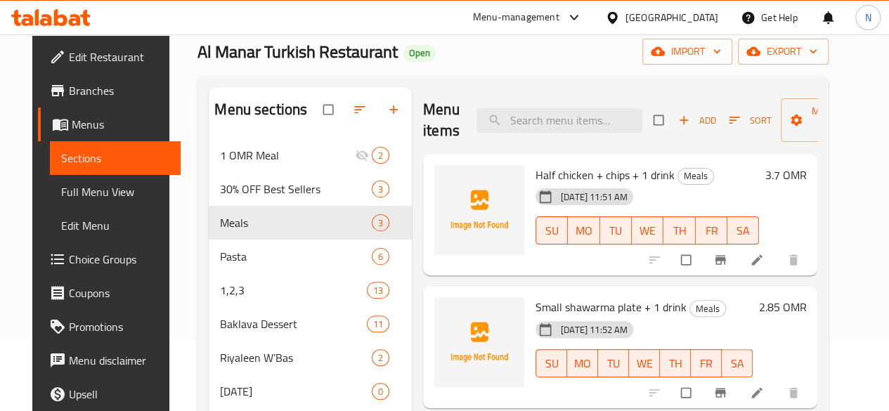
click at [559, 312] on span "Small shawarma plate + 1 drink" at bounding box center [610, 307] width 151 height 21
click at [767, 397] on link at bounding box center [758, 393] width 17 height 14
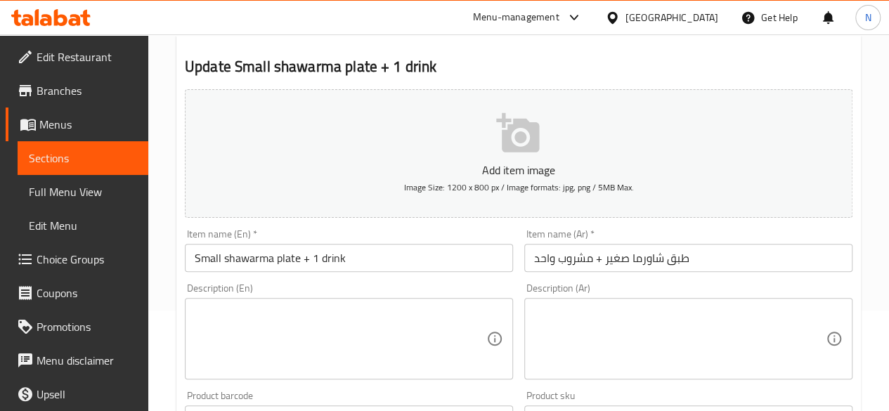
scroll to position [141, 0]
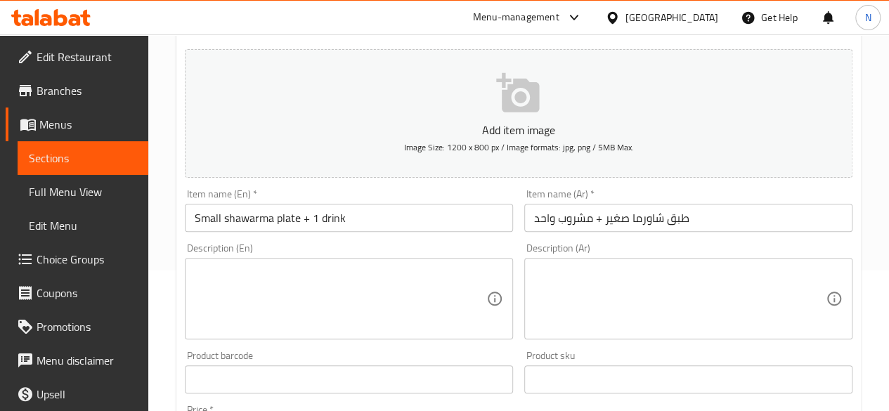
click at [307, 221] on input "Small shawarma plate + 1 drink" at bounding box center [349, 218] width 328 height 28
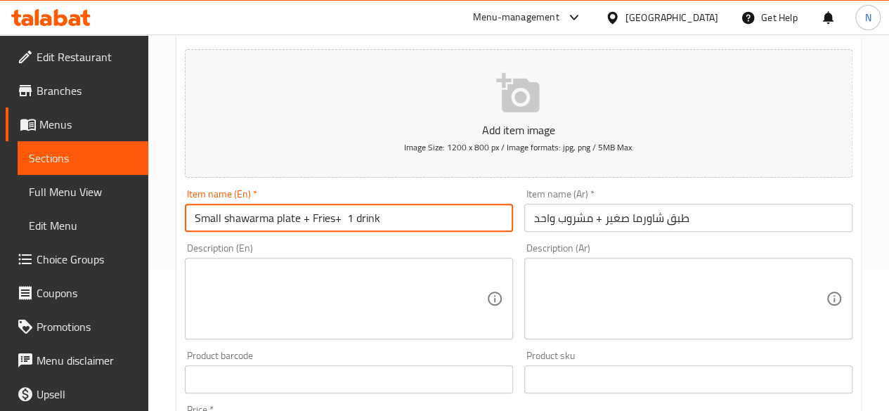
type input "Small shawarma plate + Fries+ 1 drink"
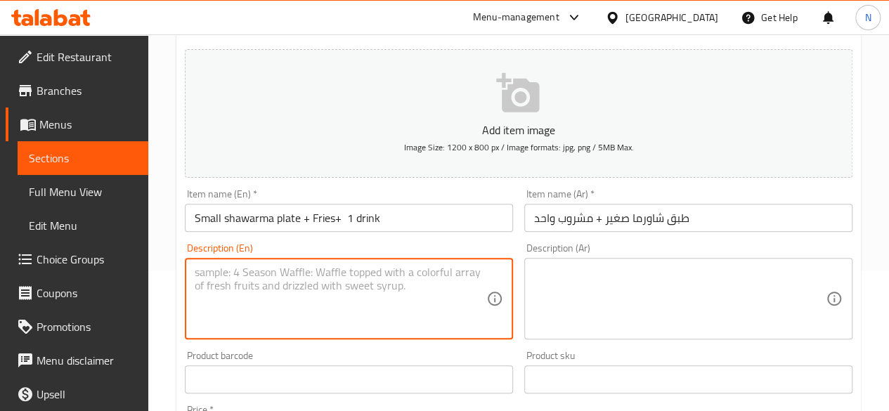
click at [376, 269] on textarea at bounding box center [341, 299] width 292 height 67
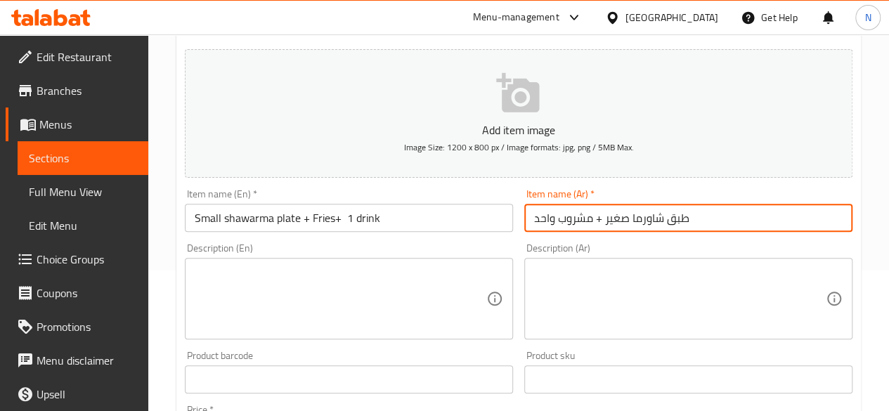
click at [604, 222] on input "طبق شاورما صغير + مشروب واحد" at bounding box center [688, 218] width 328 height 28
type input "طبق شاورما صغير+ بطاطا مقلية + مشروب واحد"
click at [287, 270] on textarea at bounding box center [341, 299] width 292 height 67
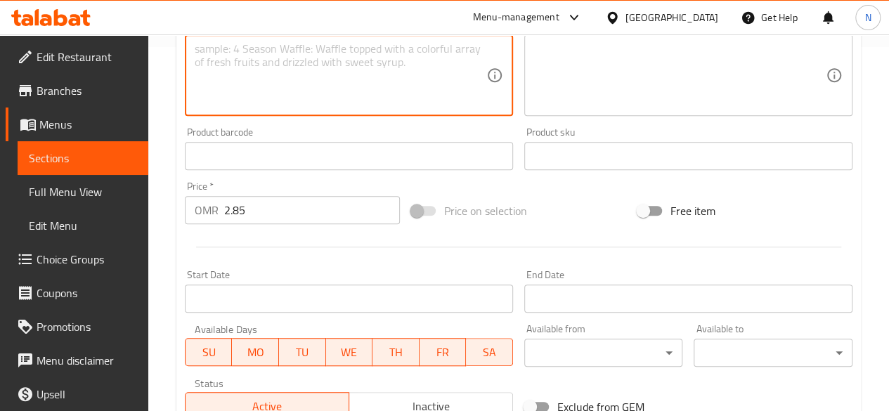
scroll to position [581, 0]
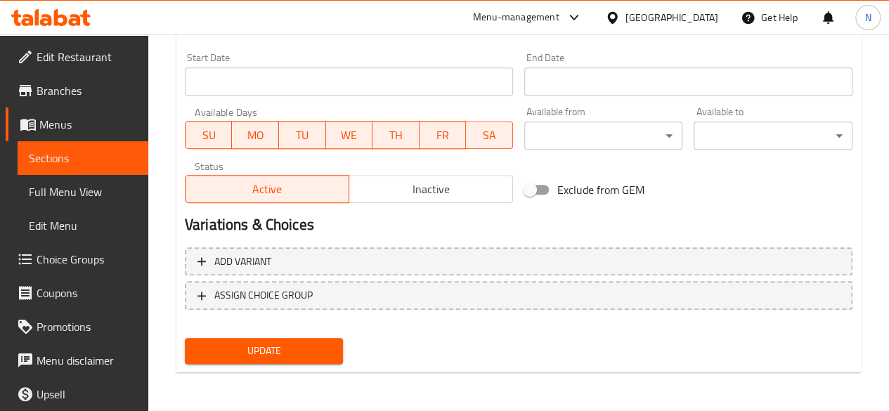
click at [305, 348] on span "Update" at bounding box center [264, 351] width 136 height 18
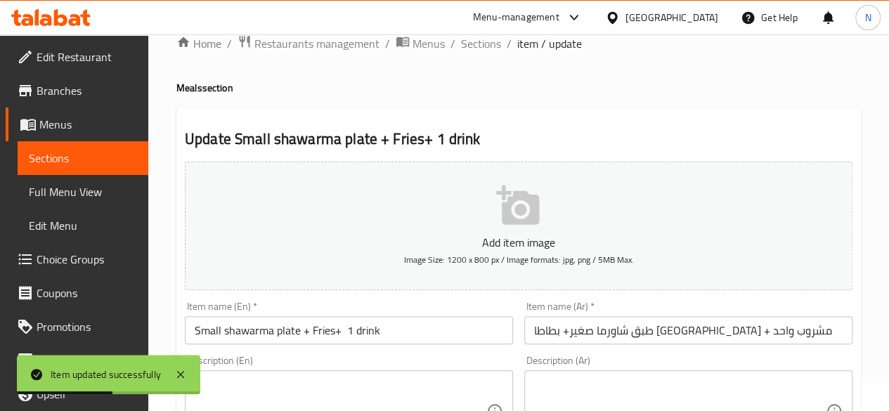
scroll to position [0, 0]
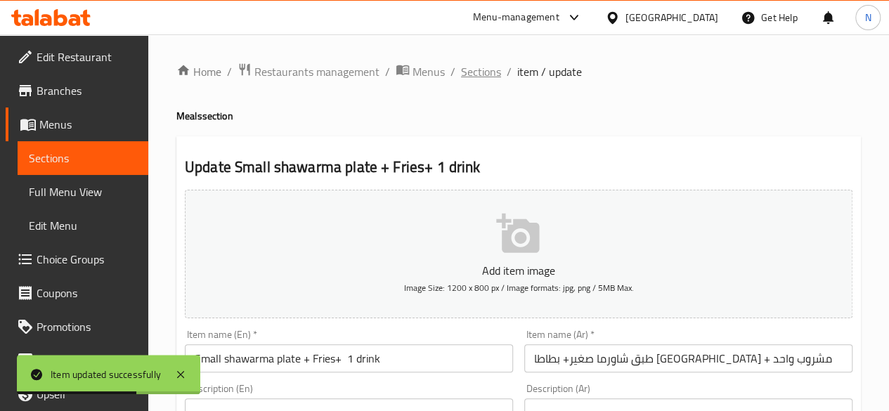
click at [472, 72] on span "Sections" at bounding box center [481, 71] width 40 height 17
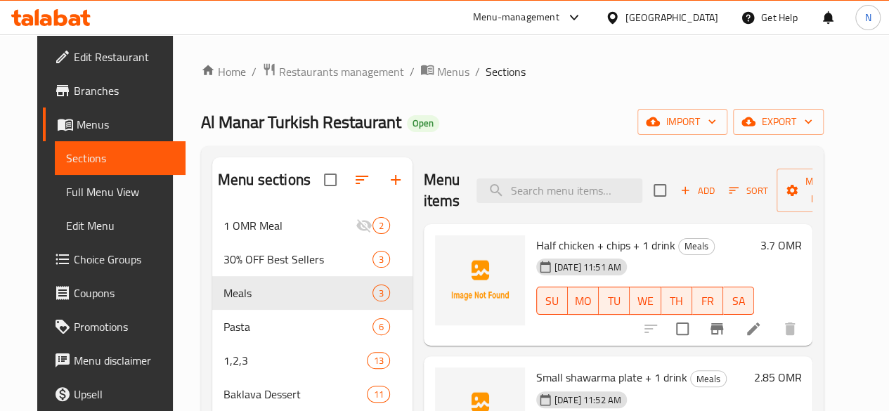
click at [486, 72] on span "Sections" at bounding box center [506, 71] width 40 height 17
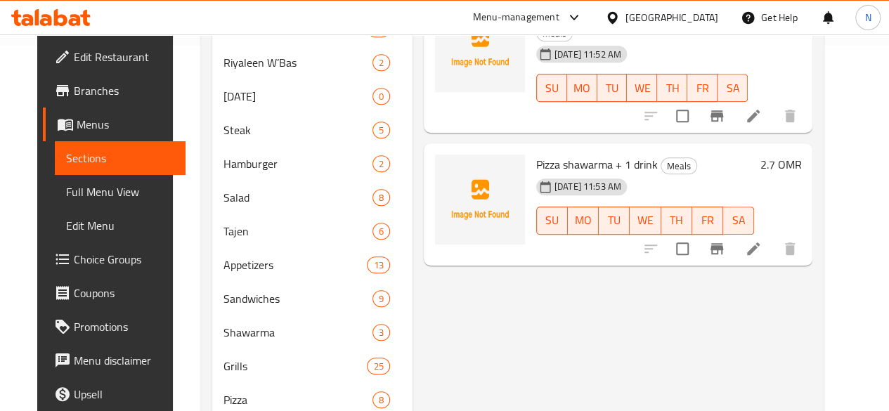
scroll to position [422, 0]
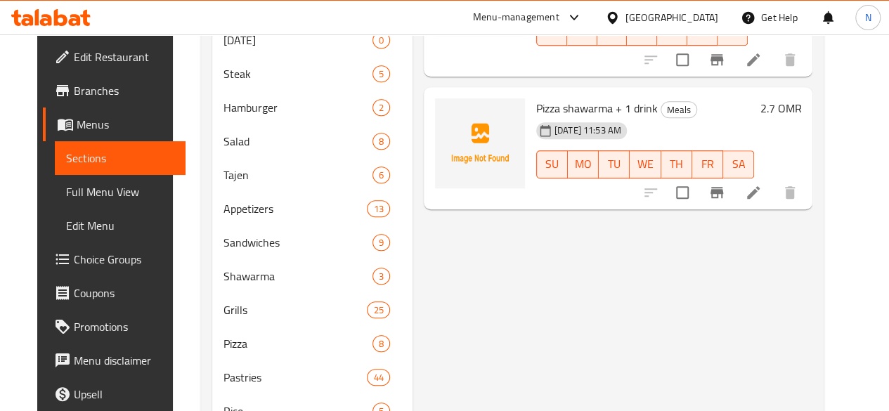
click at [540, 98] on span "Pizza shawarma + 1 drink" at bounding box center [597, 108] width 122 height 21
copy h6 "Pizza shawarma + 1 drink"
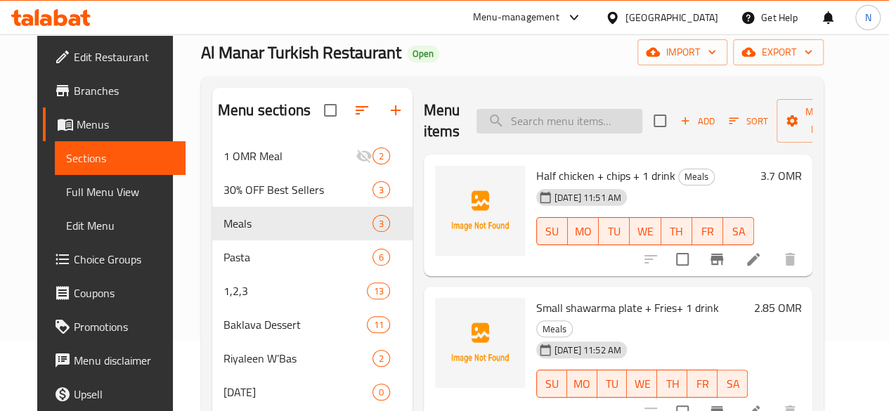
scroll to position [0, 0]
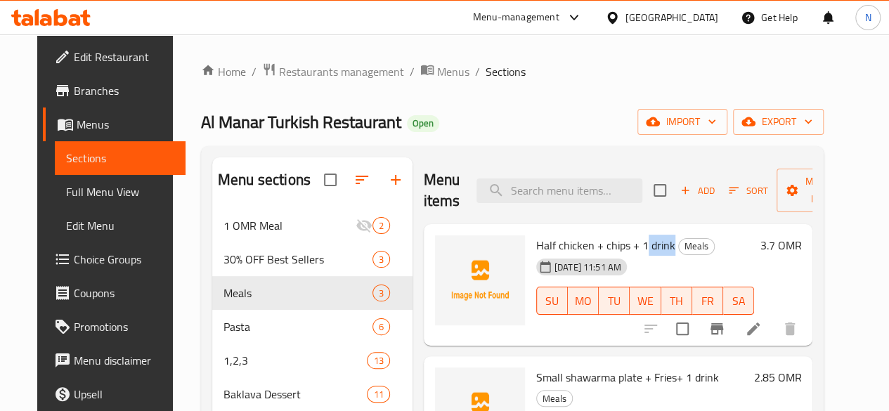
drag, startPoint x: 587, startPoint y: 245, endPoint x: 614, endPoint y: 245, distance: 26.7
click at [614, 245] on h6 "Half chicken + chips + 1 drink Meals" at bounding box center [645, 245] width 219 height 20
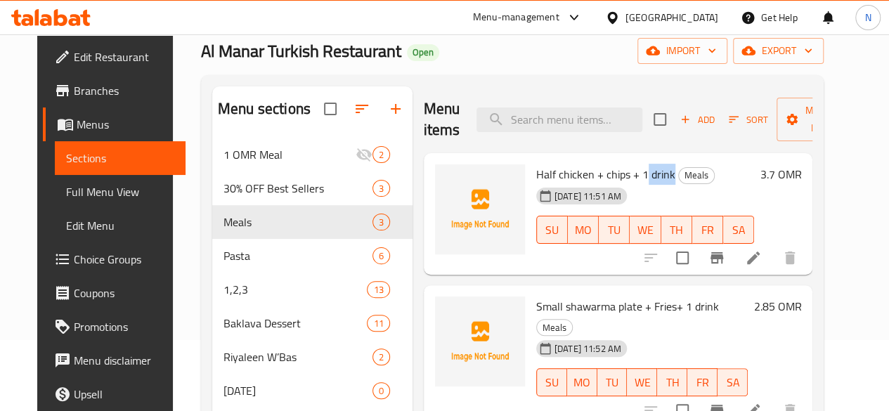
scroll to position [141, 0]
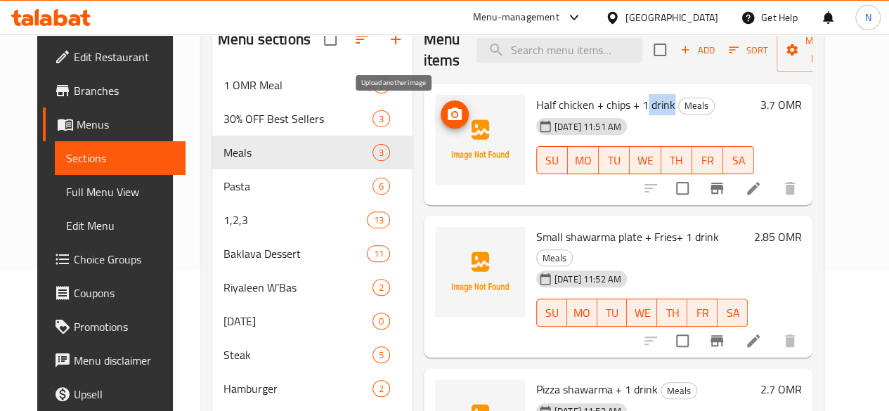
click at [448, 111] on icon "upload picture" at bounding box center [455, 114] width 14 height 13
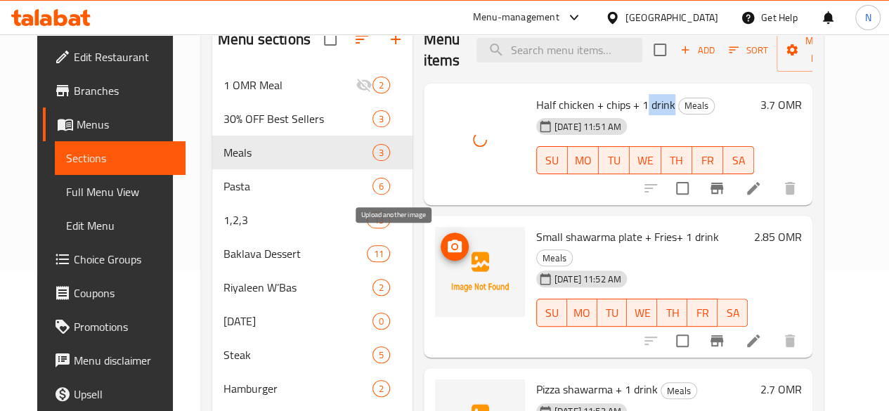
click at [448, 250] on icon "upload picture" at bounding box center [455, 246] width 14 height 13
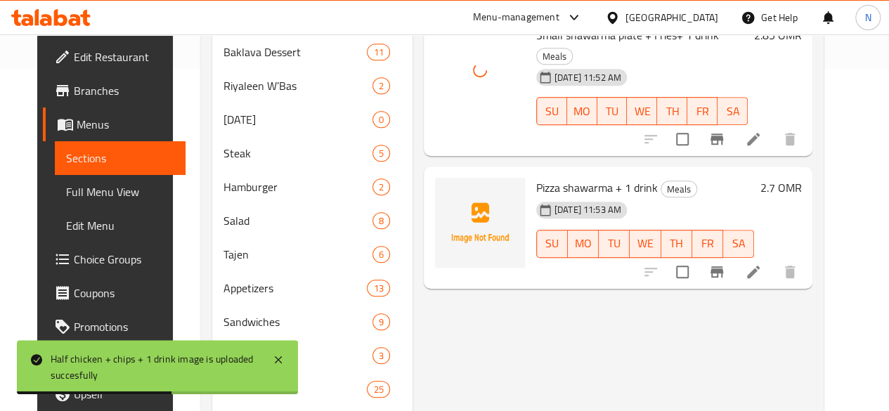
scroll to position [351, 0]
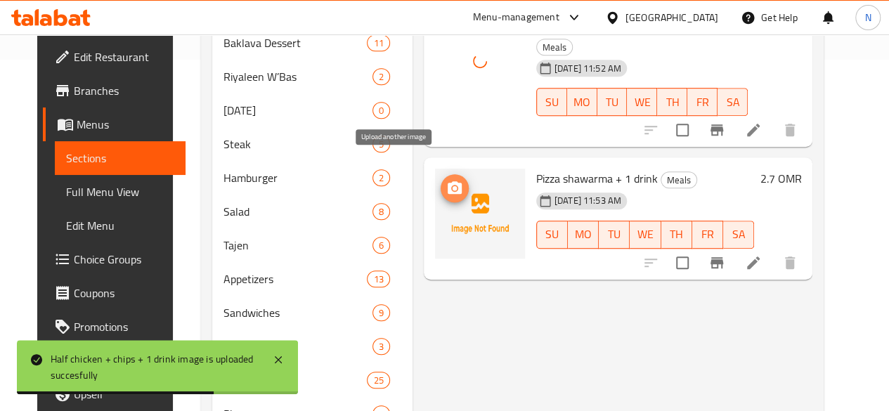
click at [453, 186] on circle "upload picture" at bounding box center [455, 188] width 4 height 4
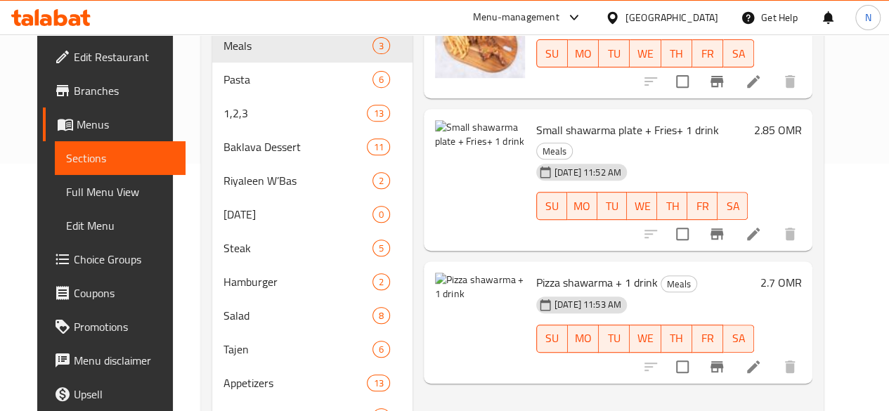
scroll to position [281, 0]
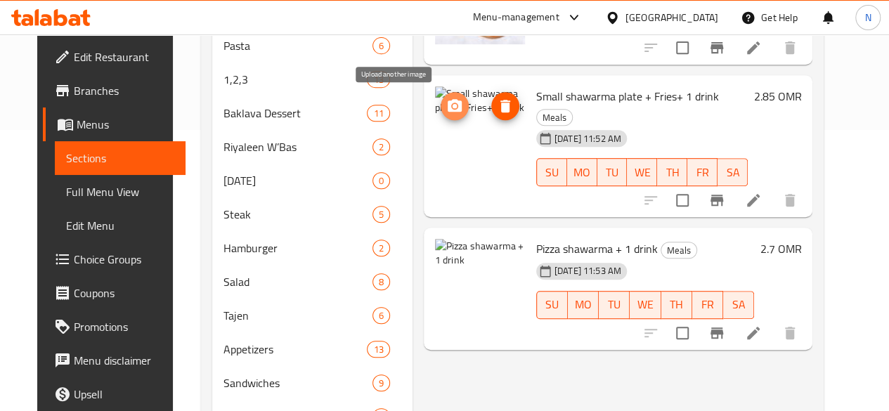
click at [448, 109] on icon "upload picture" at bounding box center [455, 105] width 14 height 13
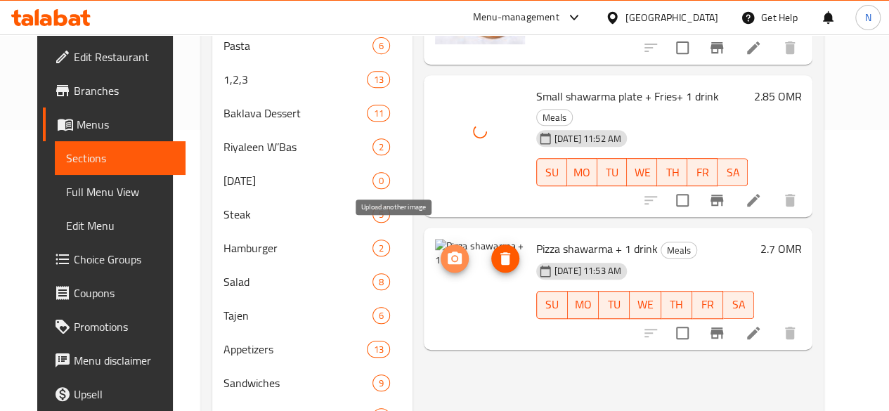
click at [448, 252] on icon "upload picture" at bounding box center [455, 258] width 14 height 13
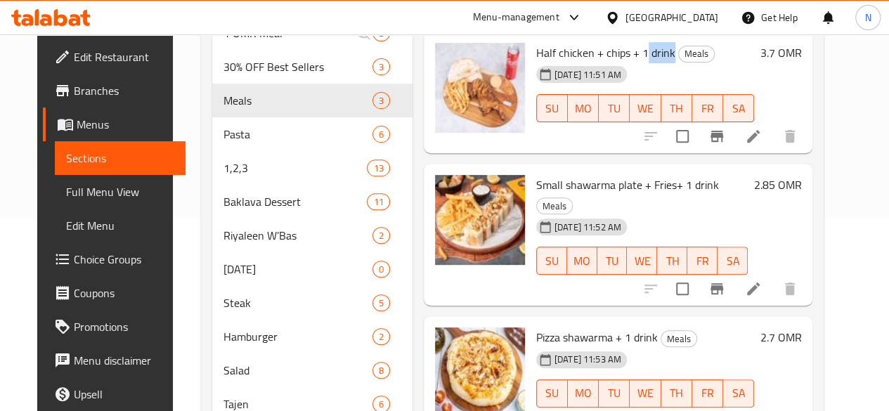
scroll to position [0, 0]
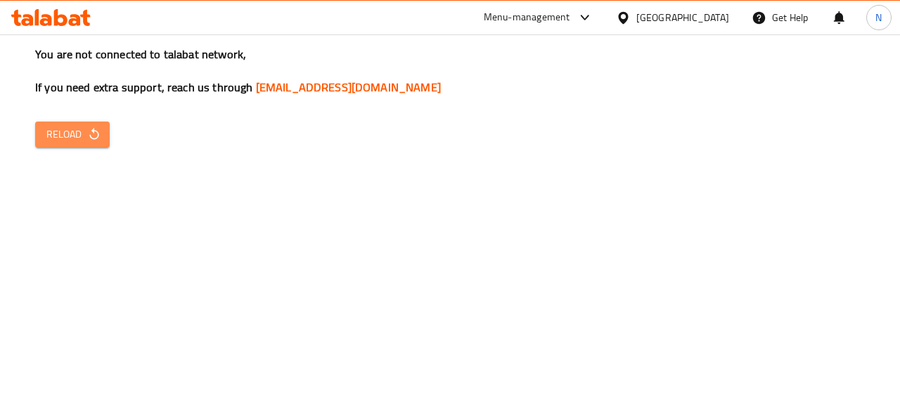
click at [83, 131] on span "Reload" at bounding box center [72, 135] width 52 height 18
click at [91, 131] on icon "button" at bounding box center [93, 134] width 9 height 12
click at [90, 134] on icon "button" at bounding box center [94, 134] width 14 height 14
